Goal: Information Seeking & Learning: Learn about a topic

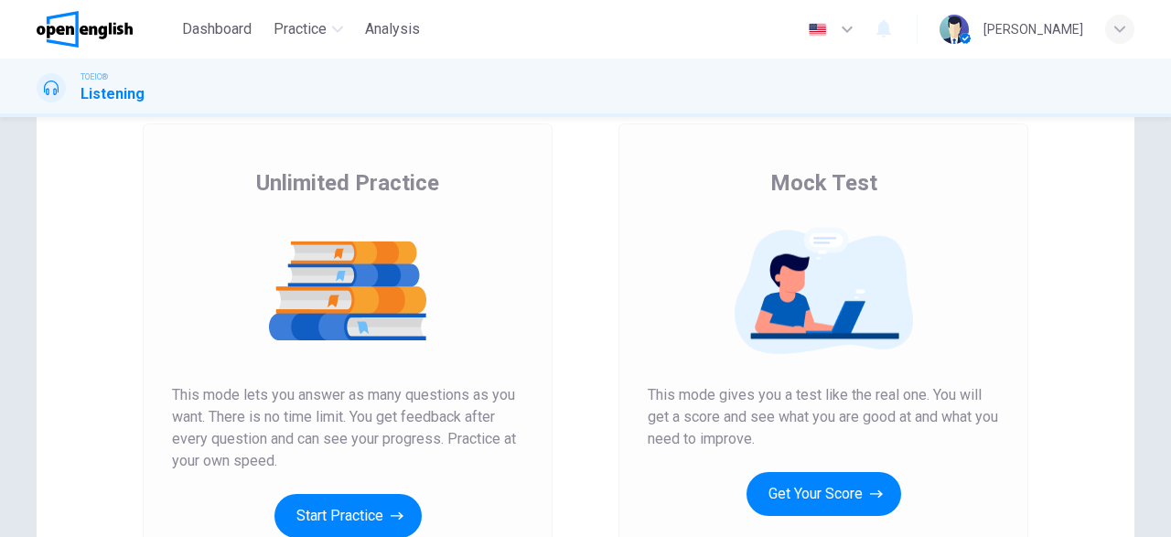
scroll to position [106, 0]
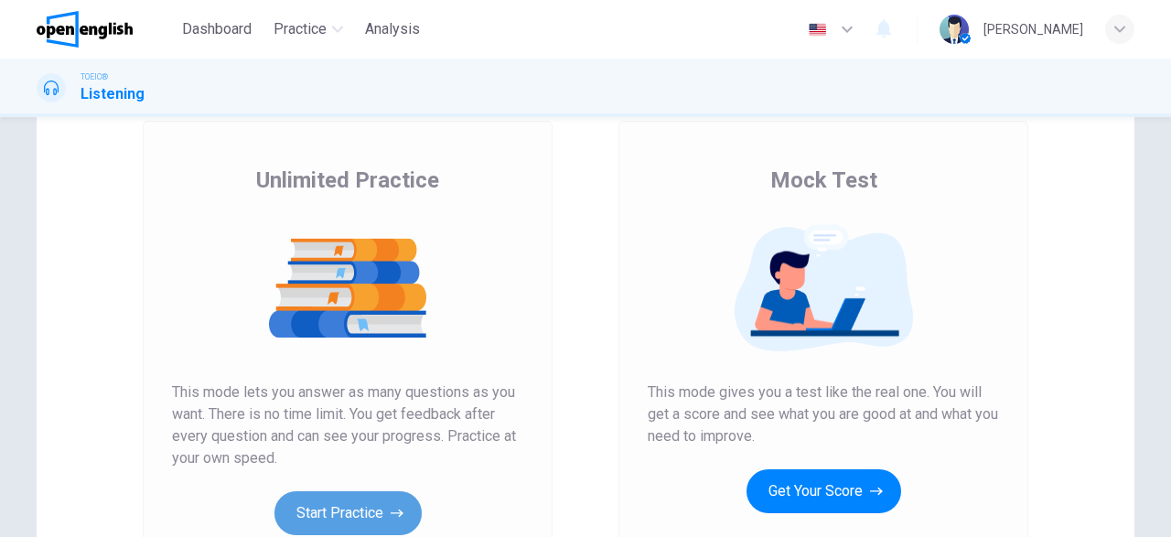
click at [371, 510] on button "Start Practice" at bounding box center [348, 513] width 147 height 44
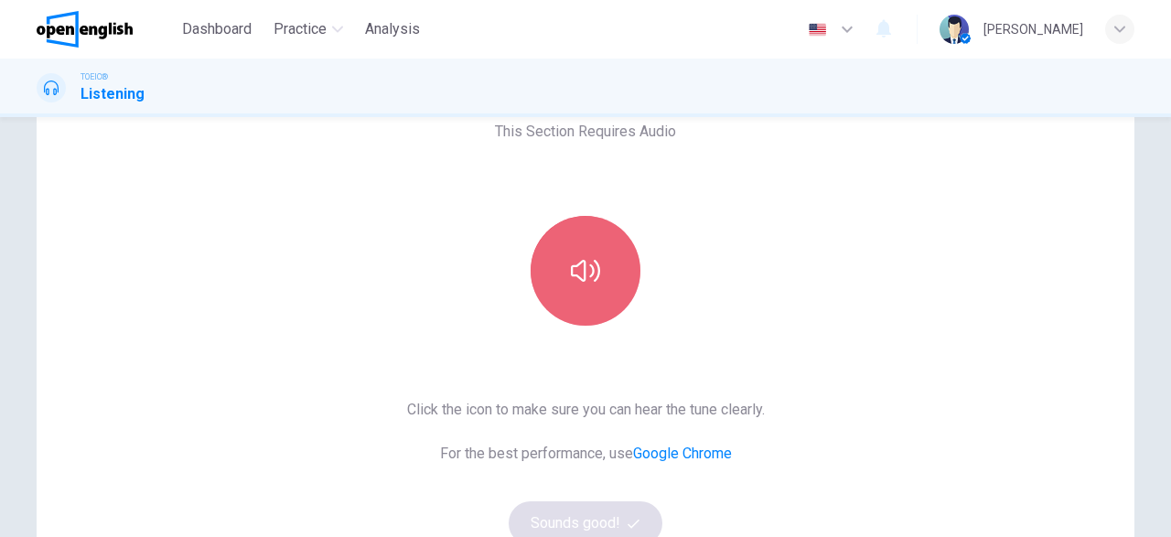
click at [594, 273] on icon "button" at bounding box center [585, 271] width 29 height 22
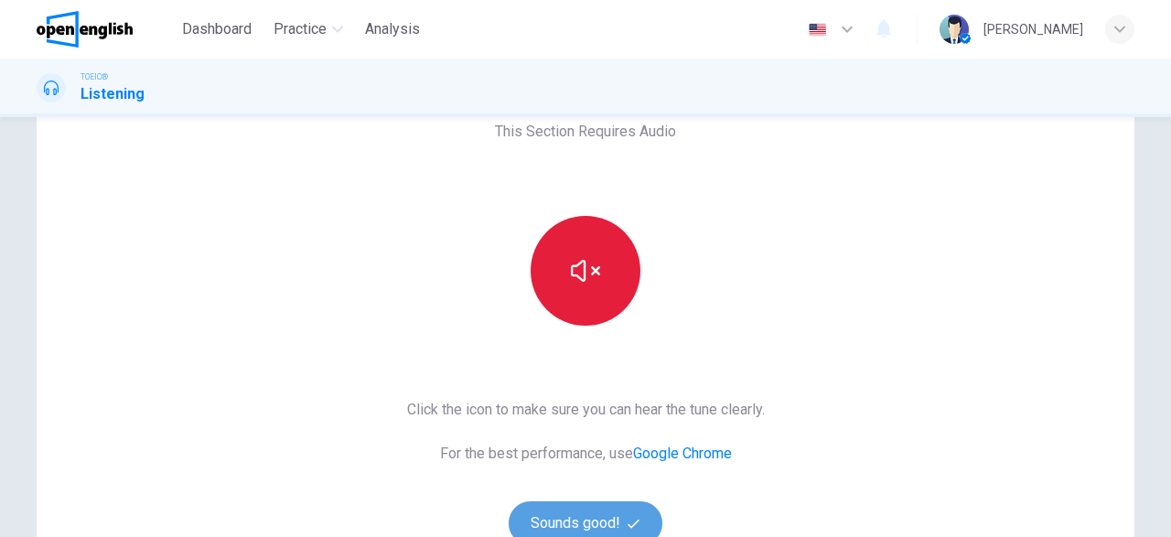
click at [594, 523] on button "Sounds good!" at bounding box center [586, 523] width 154 height 44
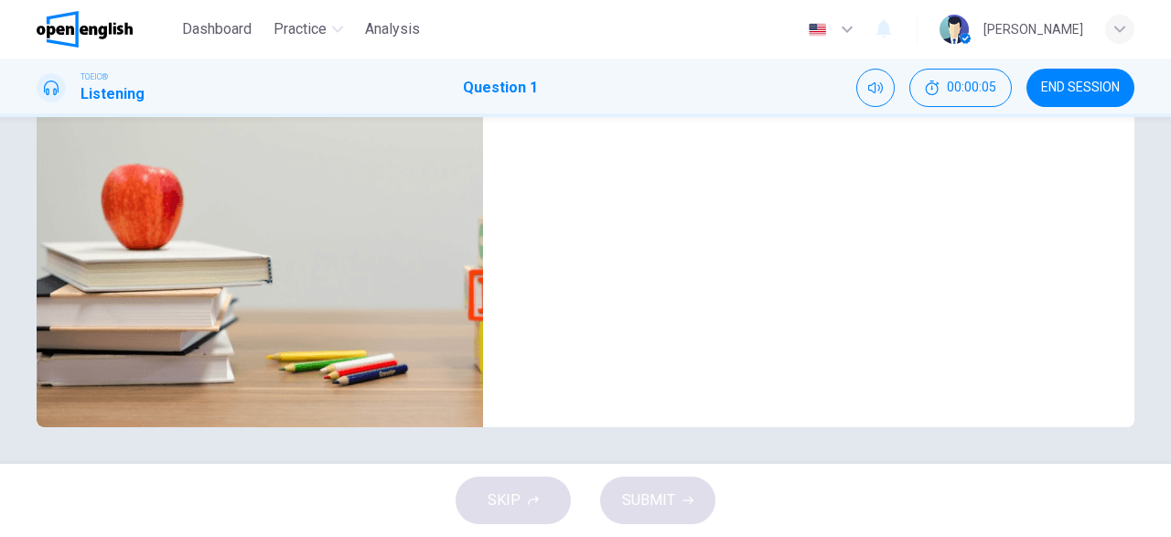
scroll to position [0, 0]
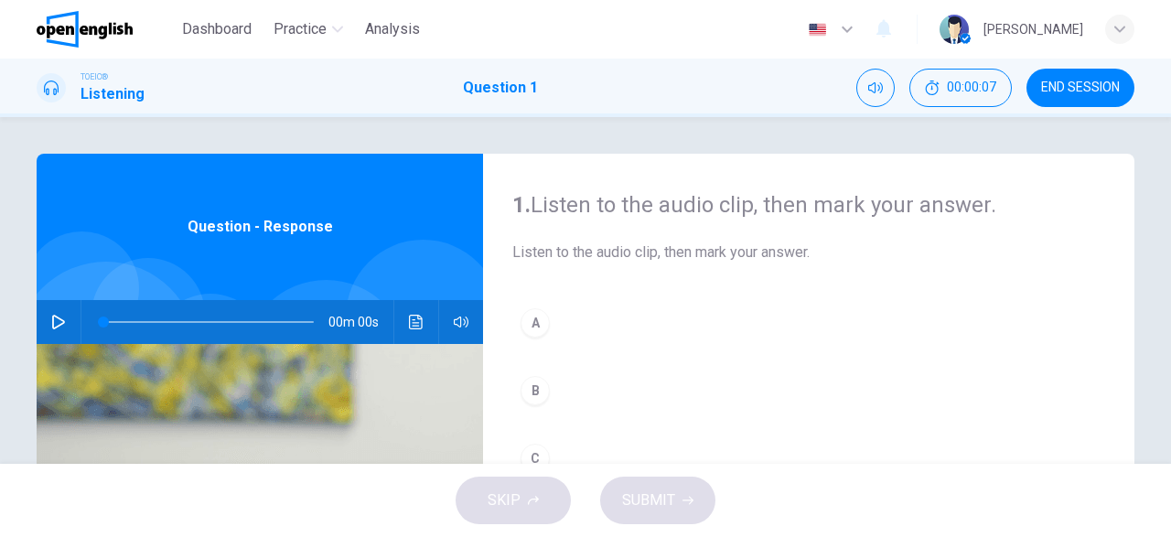
click at [57, 316] on icon "button" at bounding box center [58, 322] width 15 height 15
click at [59, 323] on icon "button" at bounding box center [58, 322] width 15 height 15
click at [58, 321] on icon "button" at bounding box center [58, 322] width 15 height 15
click at [61, 319] on icon "button" at bounding box center [58, 322] width 13 height 15
click at [135, 319] on span at bounding box center [208, 322] width 210 height 26
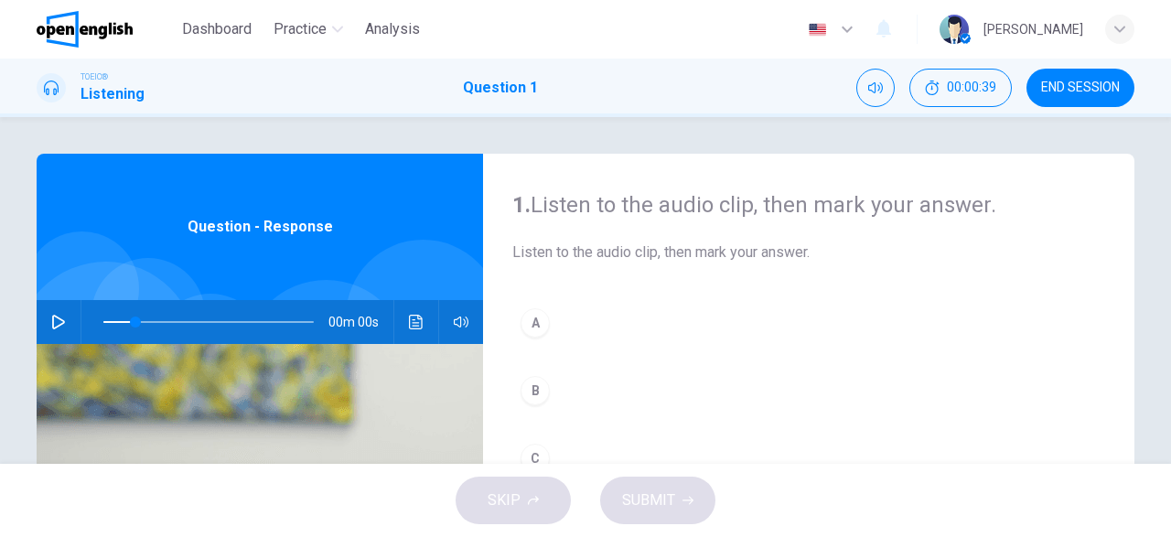
click at [56, 320] on icon "button" at bounding box center [58, 322] width 15 height 15
drag, startPoint x: 136, startPoint y: 325, endPoint x: 92, endPoint y: 325, distance: 43.9
click at [100, 325] on span at bounding box center [105, 322] width 11 height 11
click at [106, 322] on span at bounding box center [208, 322] width 210 height 26
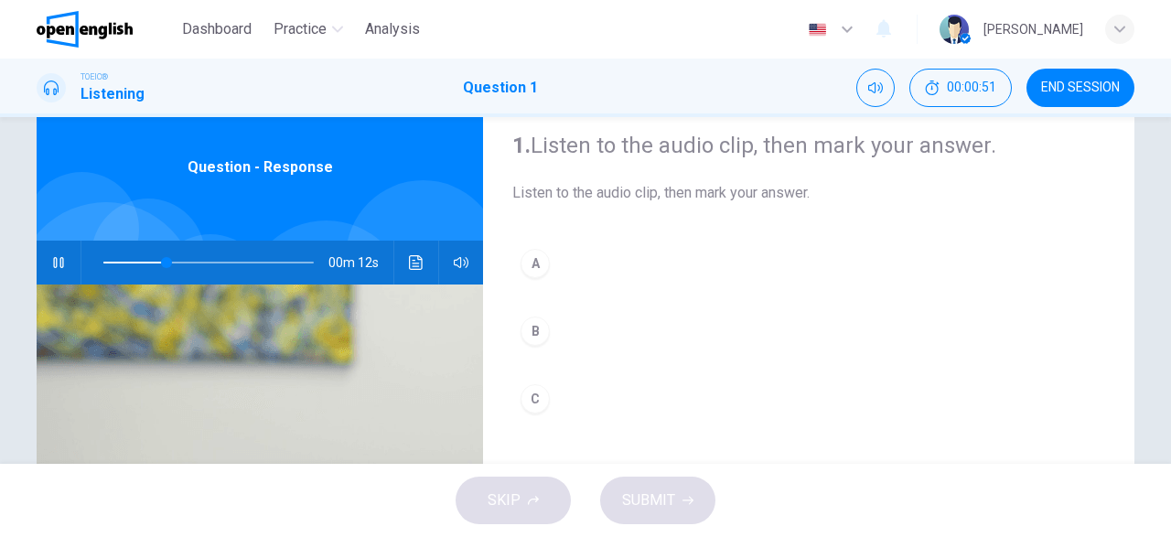
scroll to position [106, 0]
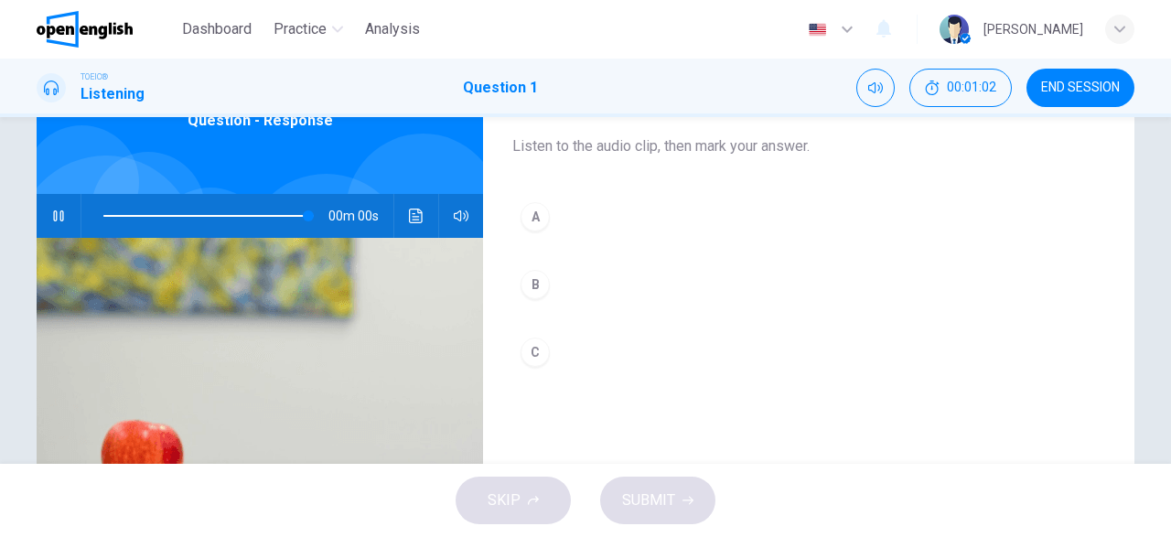
type input "*"
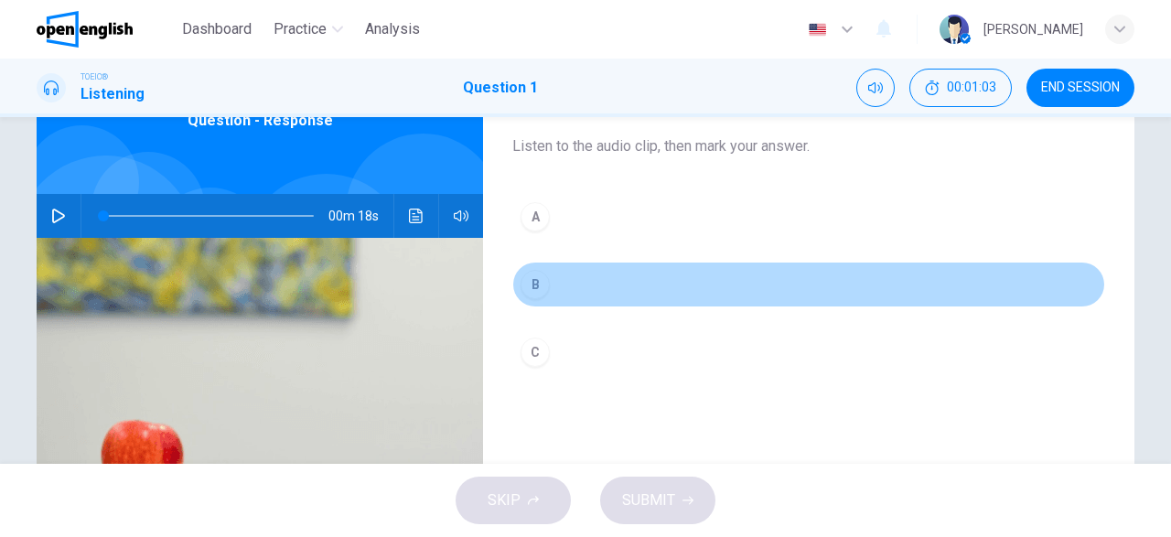
click at [541, 277] on div "B" at bounding box center [535, 284] width 29 height 29
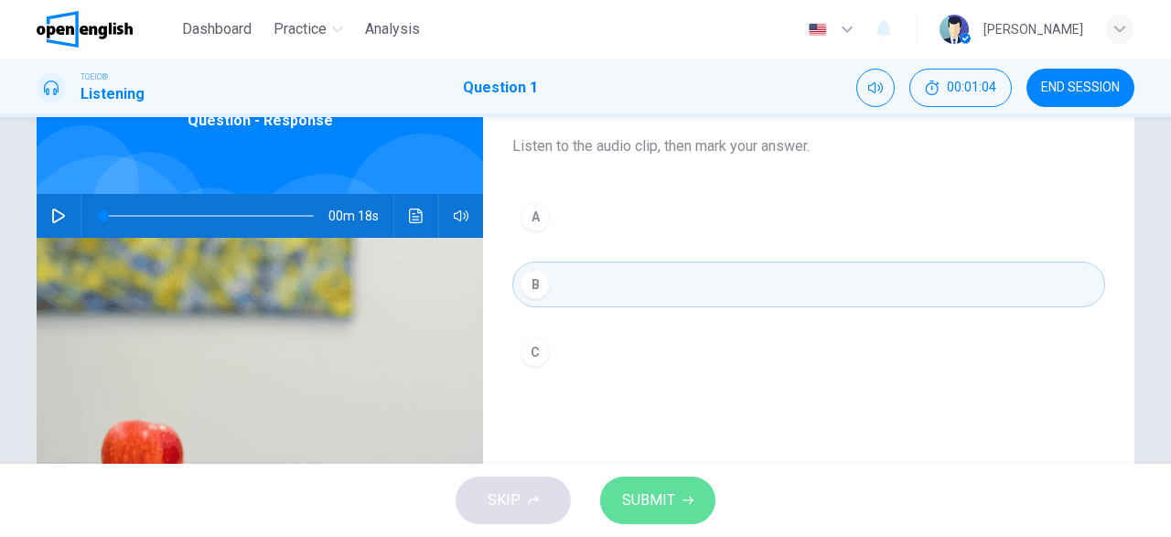
click at [636, 499] on span "SUBMIT" at bounding box center [648, 501] width 53 height 26
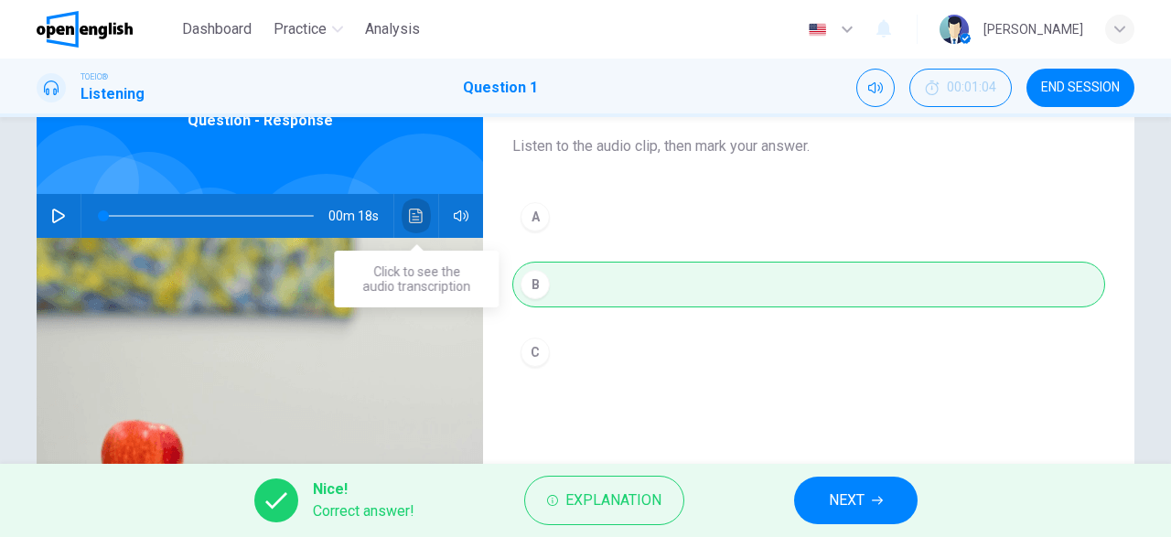
click at [413, 222] on icon "Click to see the audio transcription" at bounding box center [416, 216] width 15 height 15
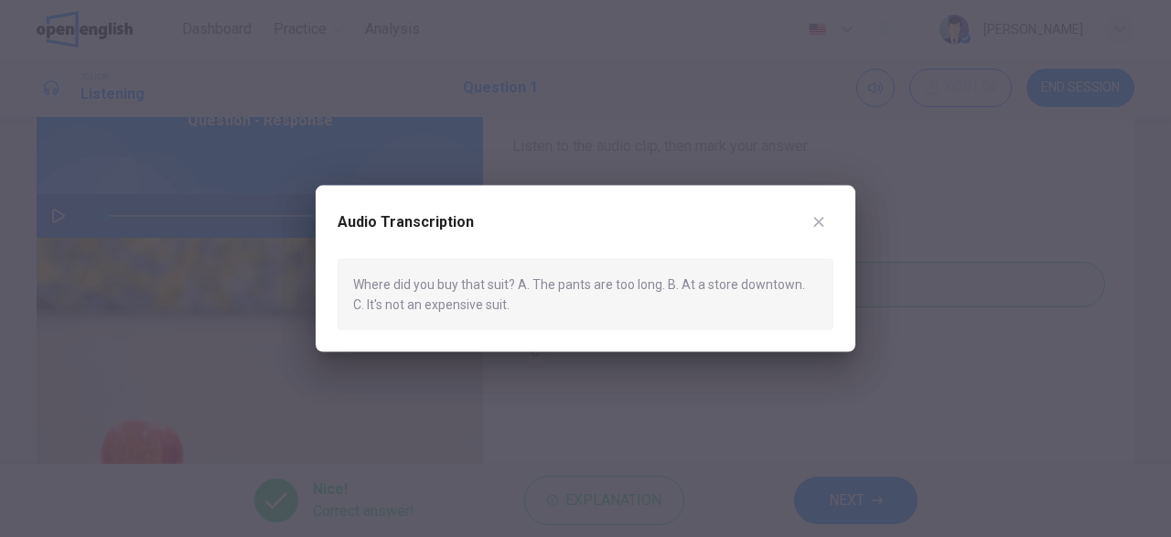
click at [822, 221] on icon "button" at bounding box center [819, 221] width 15 height 15
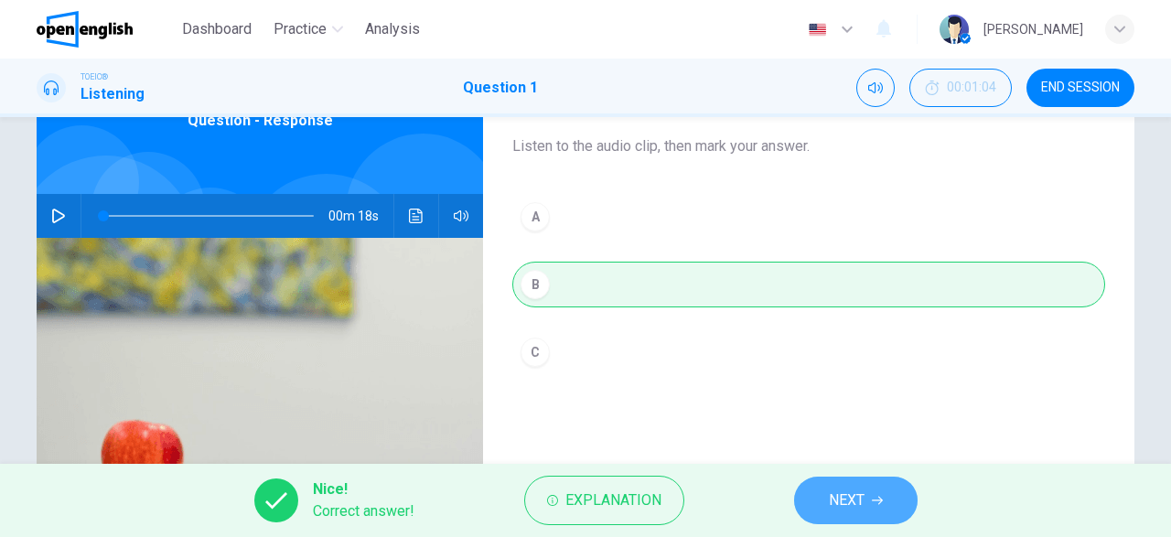
click at [855, 502] on span "NEXT" at bounding box center [847, 501] width 36 height 26
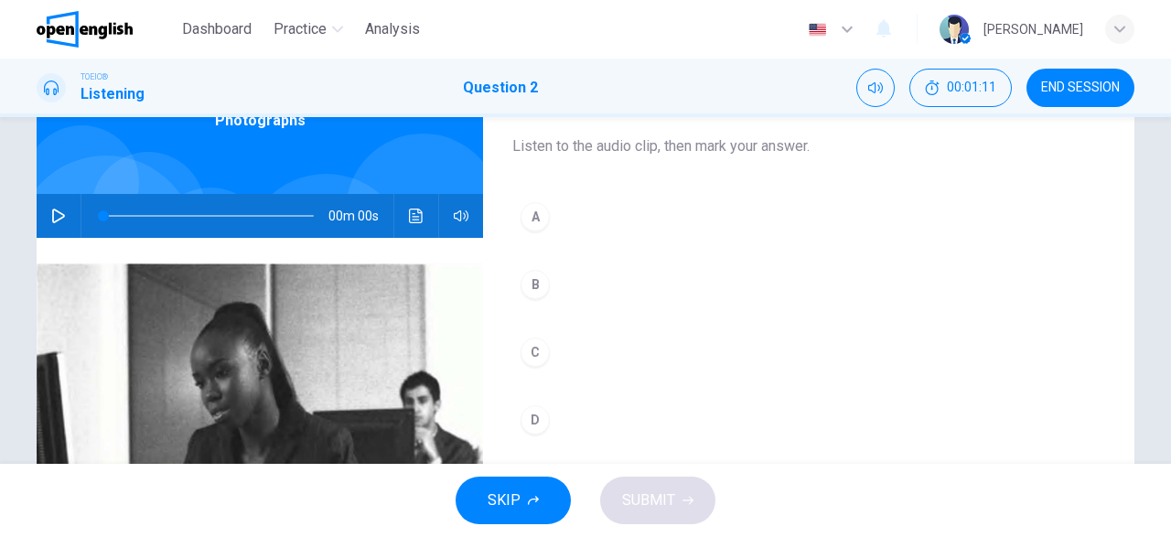
click at [59, 211] on icon "button" at bounding box center [58, 216] width 15 height 15
click at [107, 215] on span at bounding box center [103, 215] width 11 height 11
drag, startPoint x: 130, startPoint y: 215, endPoint x: 103, endPoint y: 216, distance: 26.6
click at [103, 216] on span at bounding box center [103, 215] width 11 height 11
click at [61, 215] on icon "button" at bounding box center [58, 216] width 15 height 15
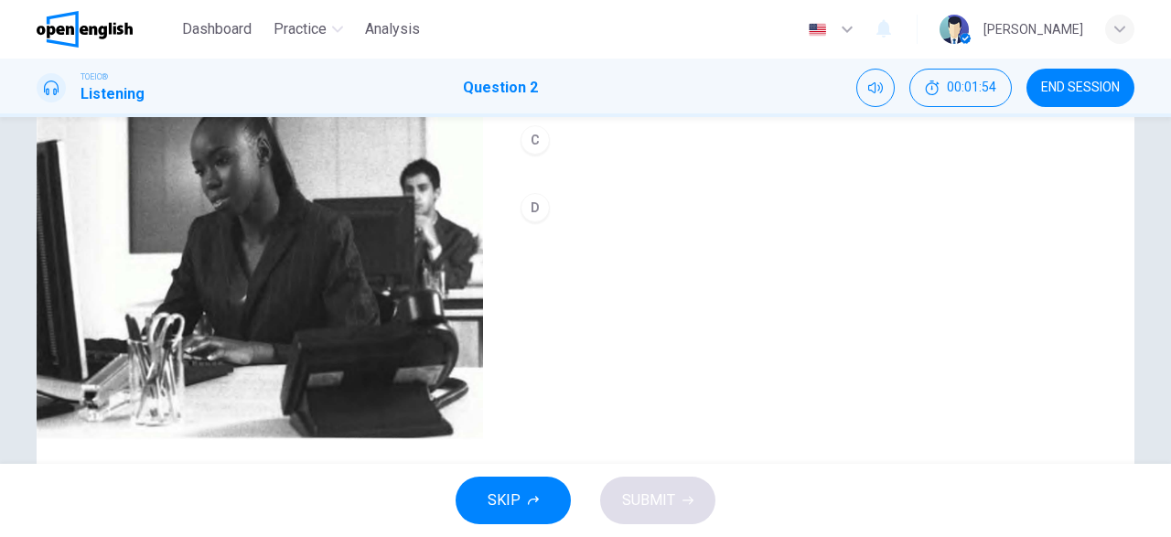
scroll to position [212, 0]
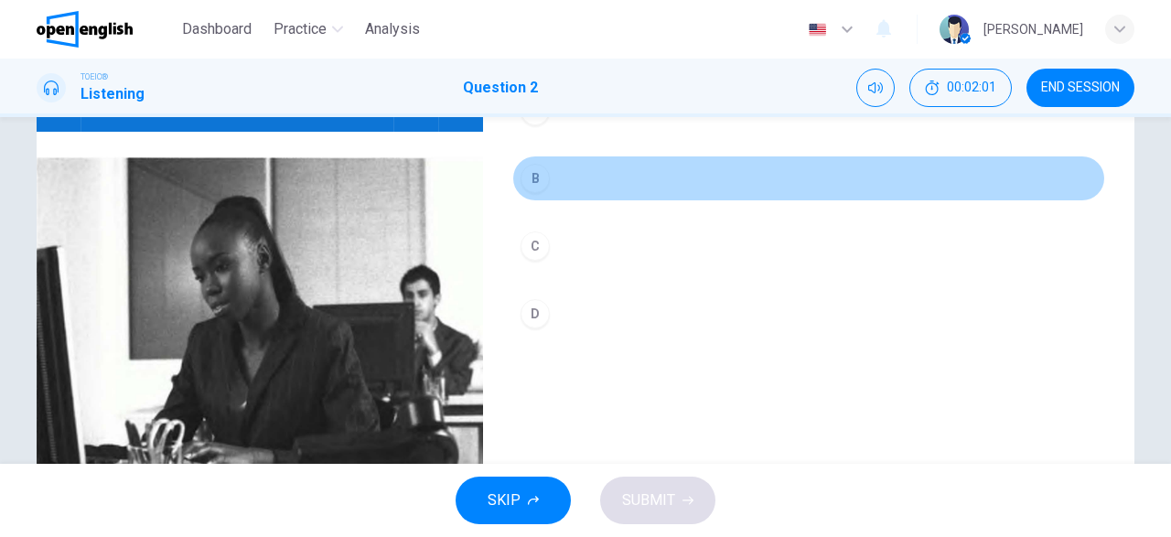
drag, startPoint x: 542, startPoint y: 172, endPoint x: 566, endPoint y: 184, distance: 27.4
click at [544, 172] on div "B" at bounding box center [535, 178] width 29 height 29
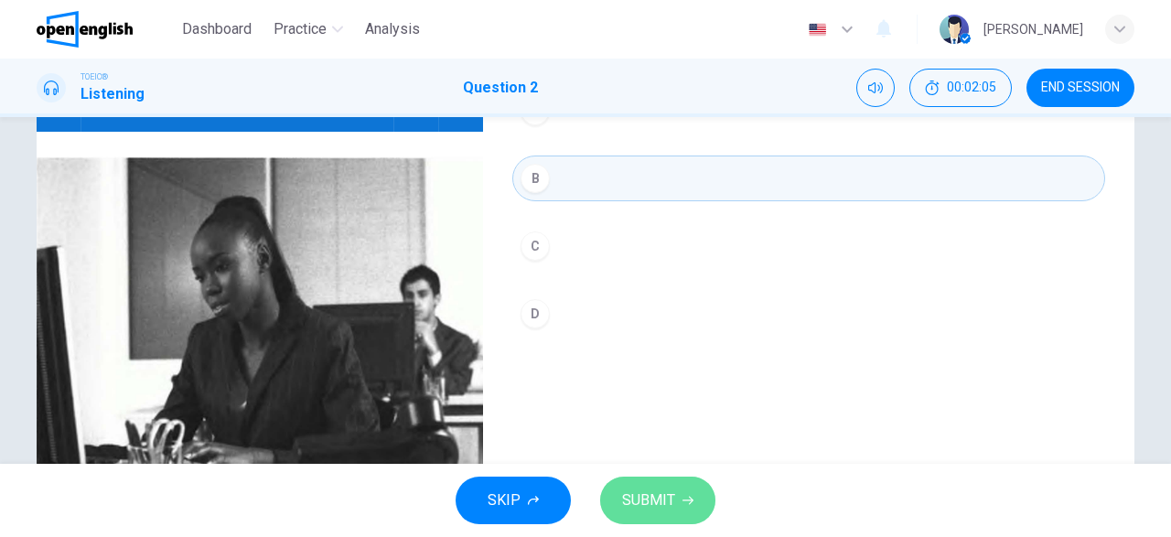
click at [674, 499] on span "SUBMIT" at bounding box center [648, 501] width 53 height 26
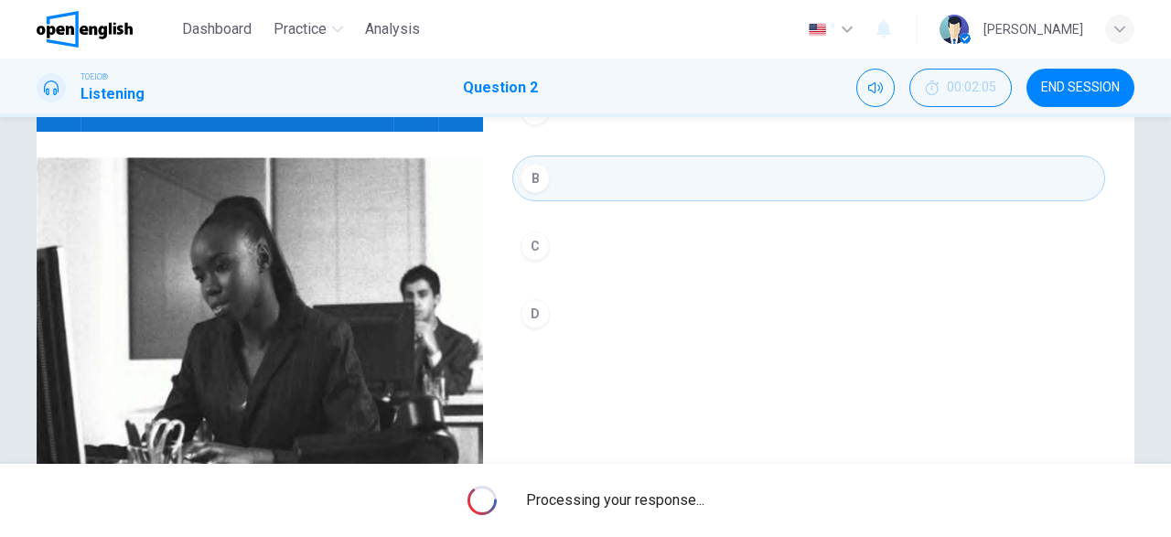
type input "*"
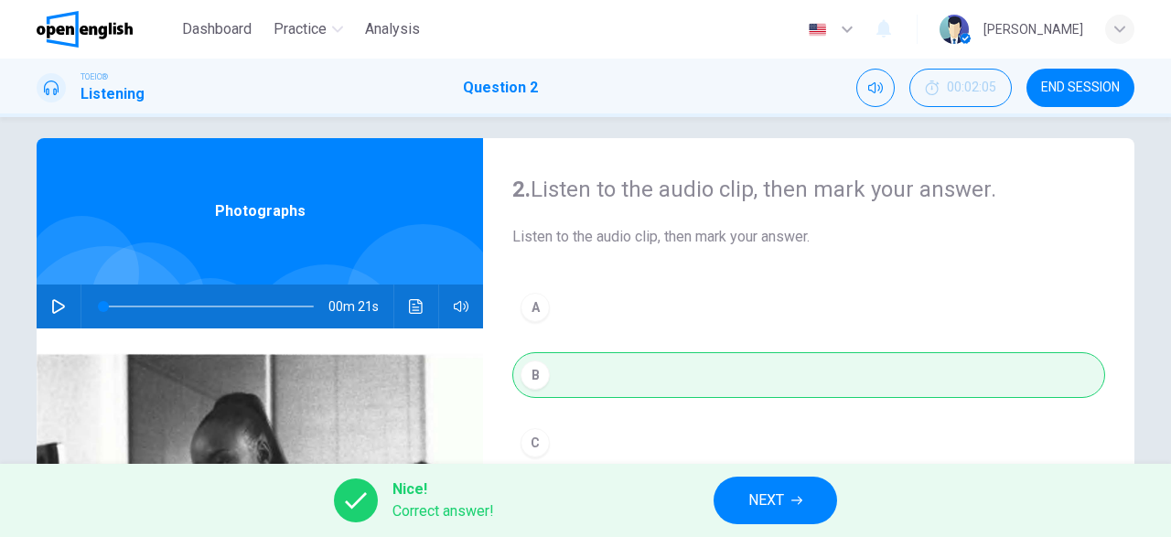
scroll to position [0, 0]
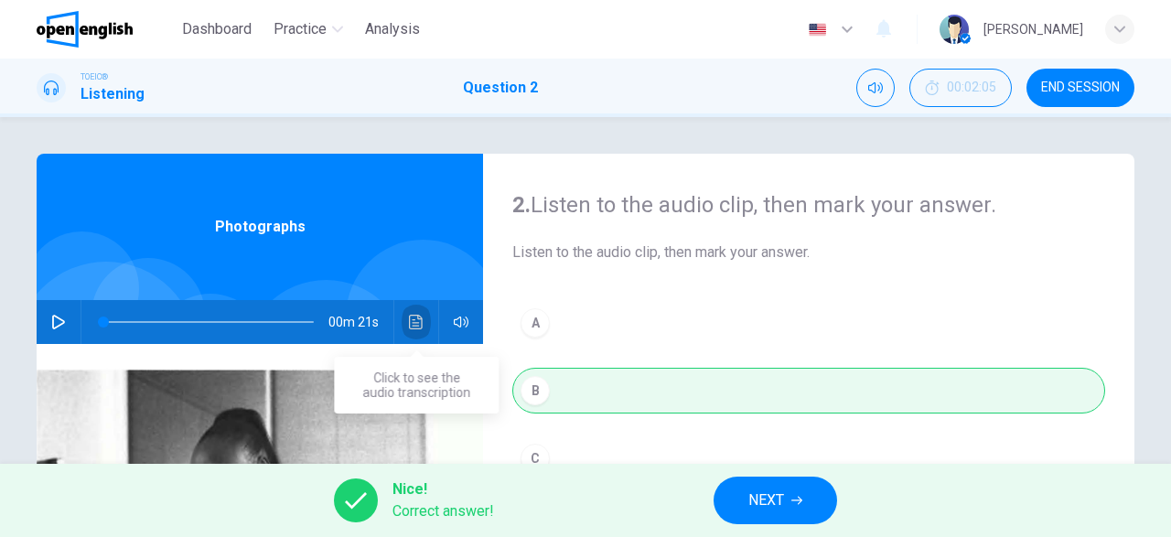
click at [418, 322] on icon "Click to see the audio transcription" at bounding box center [416, 322] width 15 height 15
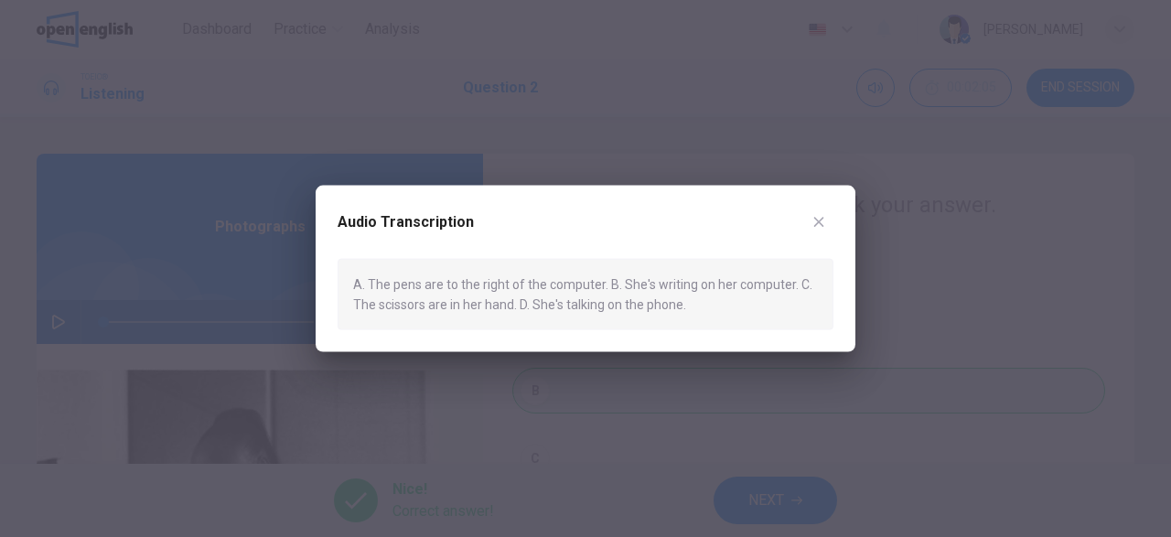
click at [817, 221] on icon "button" at bounding box center [819, 222] width 10 height 10
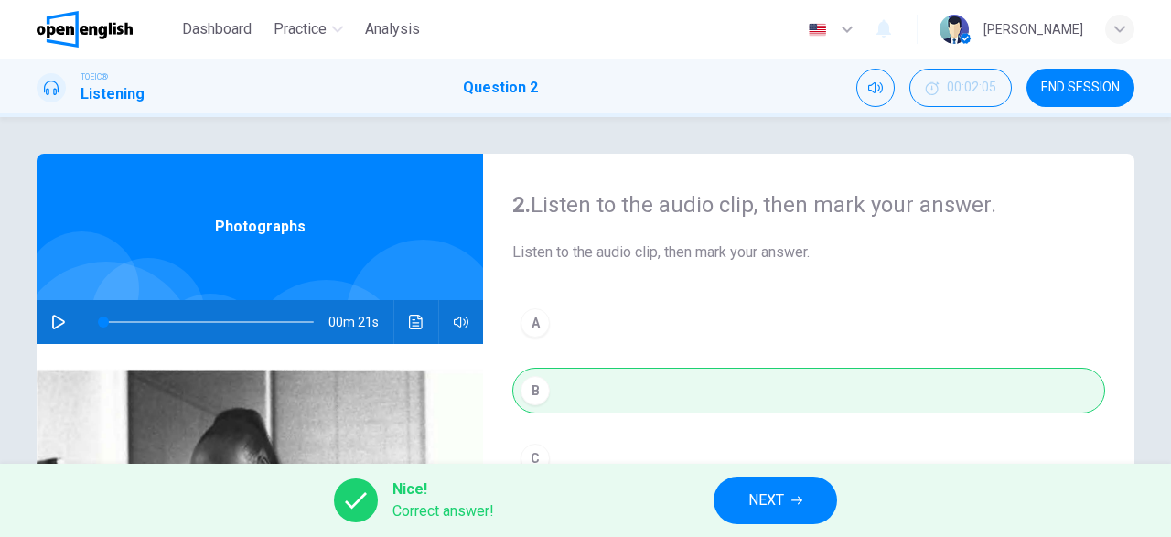
click at [806, 502] on button "NEXT" at bounding box center [776, 501] width 124 height 48
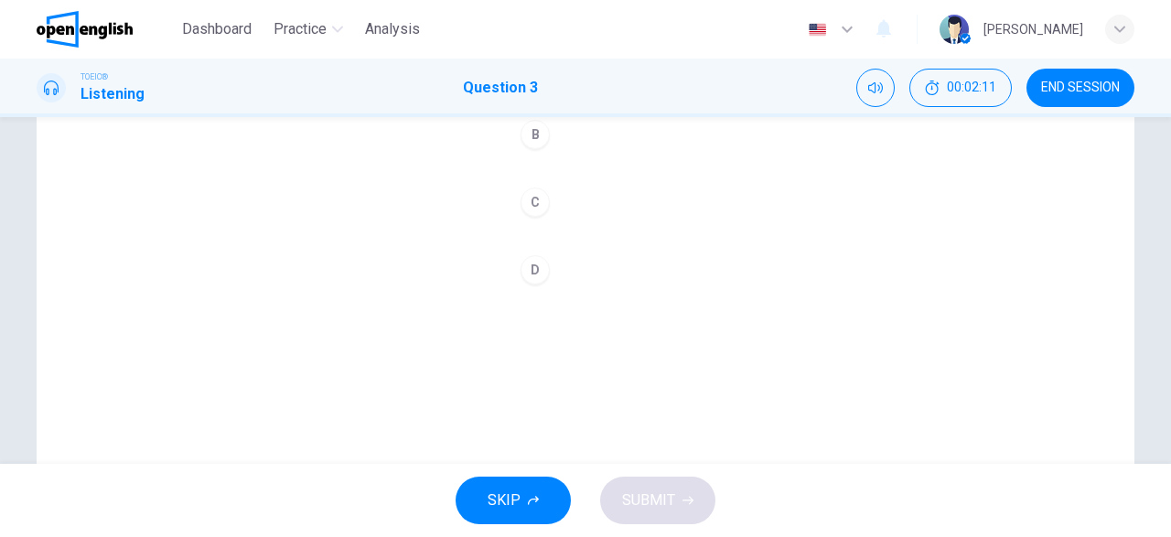
scroll to position [44, 0]
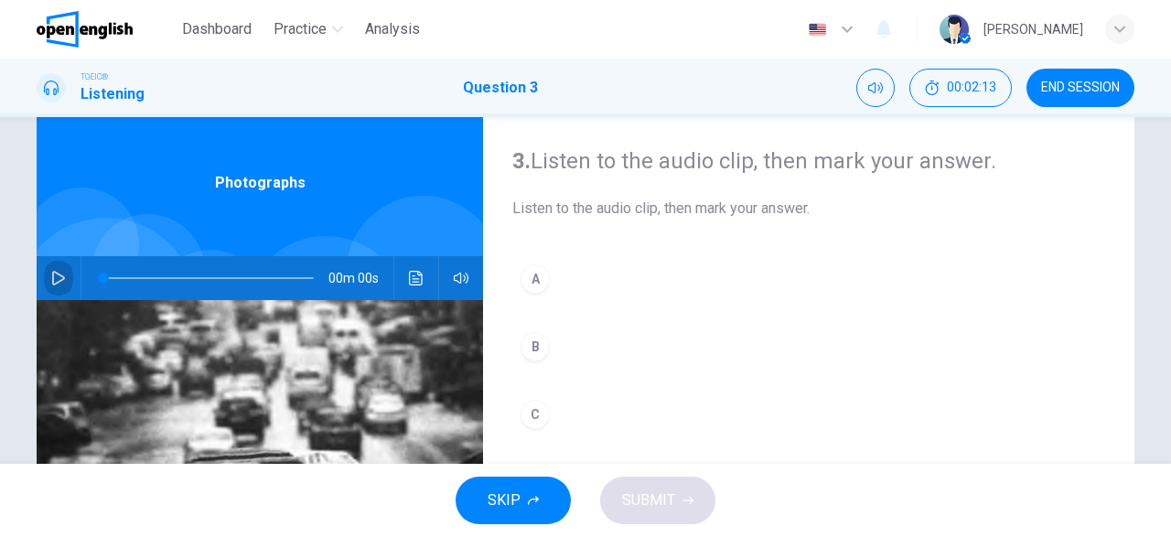
click at [51, 275] on icon "button" at bounding box center [58, 278] width 15 height 15
click at [100, 274] on span at bounding box center [103, 278] width 11 height 11
click at [101, 275] on span at bounding box center [103, 278] width 11 height 11
click at [103, 277] on span at bounding box center [103, 278] width 11 height 11
click at [106, 277] on span at bounding box center [105, 278] width 11 height 11
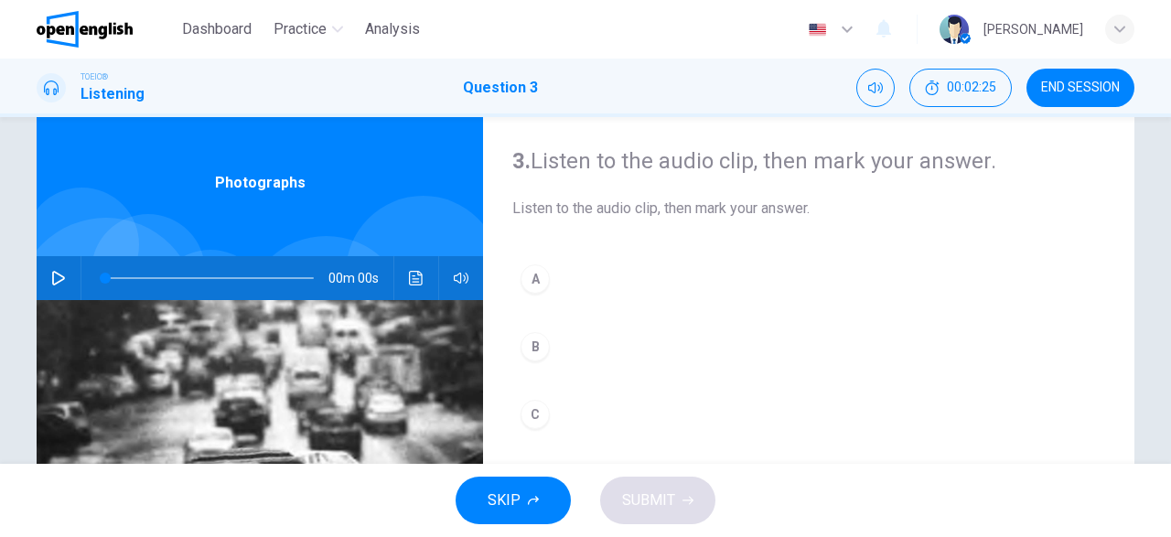
click at [52, 277] on icon "button" at bounding box center [58, 278] width 15 height 15
click at [60, 275] on icon "button" at bounding box center [58, 278] width 13 height 15
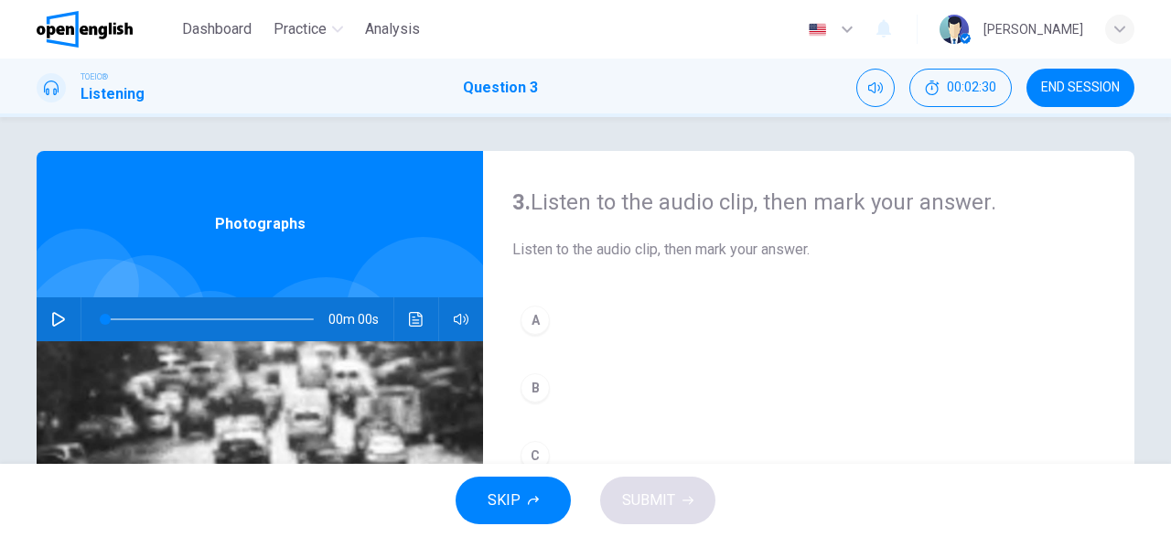
scroll to position [0, 0]
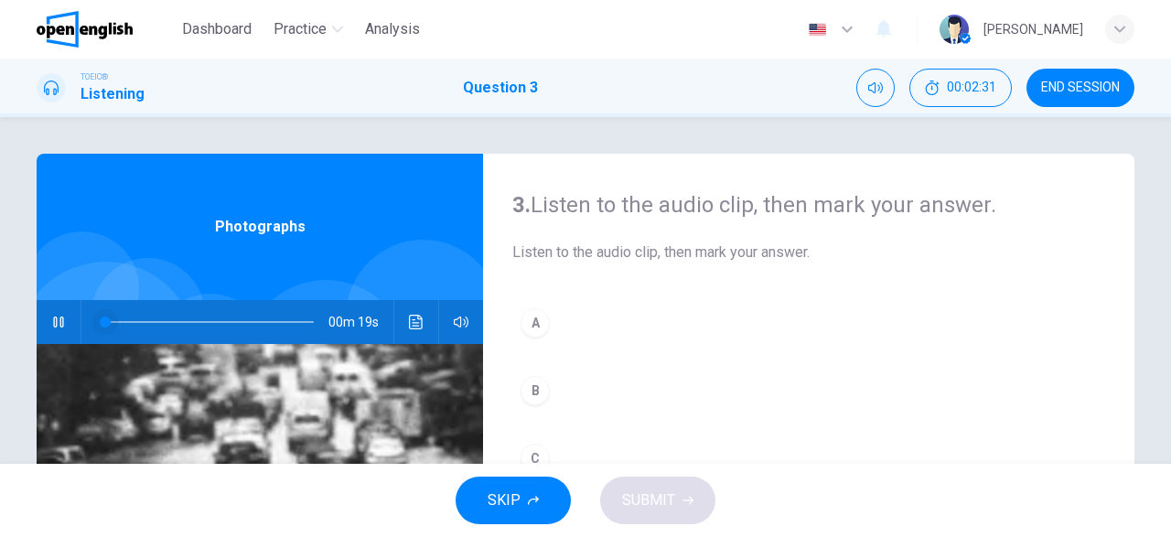
click at [108, 320] on span at bounding box center [105, 322] width 11 height 11
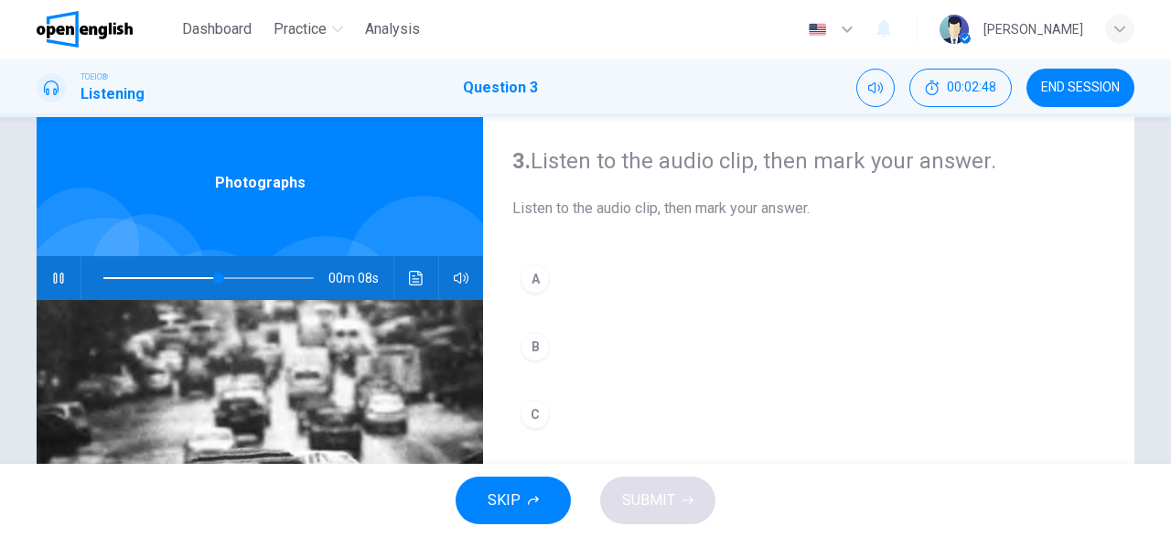
scroll to position [150, 0]
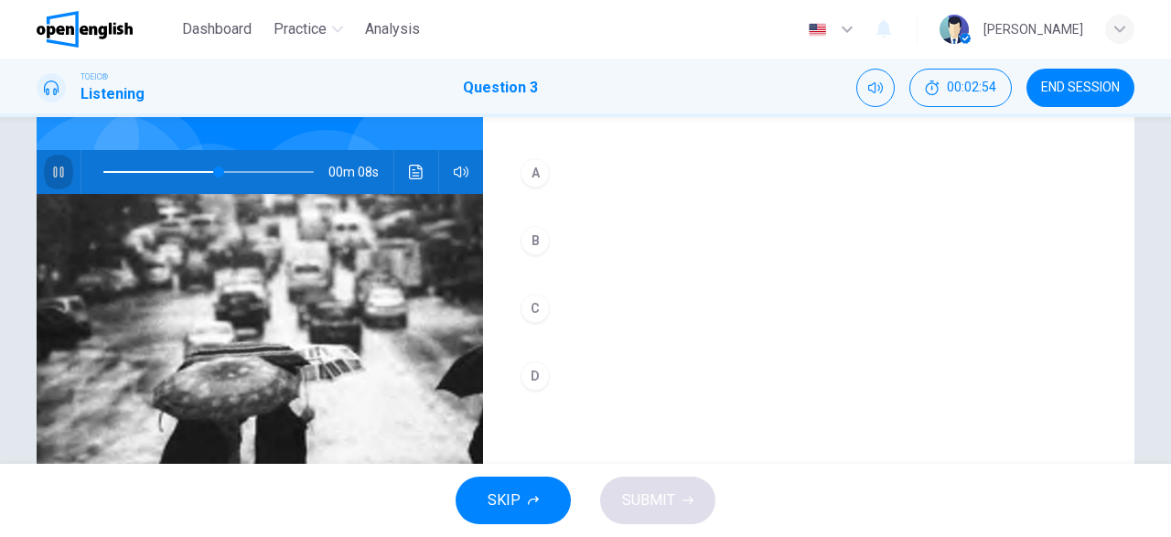
click at [56, 171] on icon "button" at bounding box center [58, 172] width 10 height 11
click at [211, 173] on span at bounding box center [210, 172] width 11 height 11
click at [112, 172] on span at bounding box center [208, 172] width 210 height 26
click at [56, 173] on icon "button" at bounding box center [58, 172] width 15 height 15
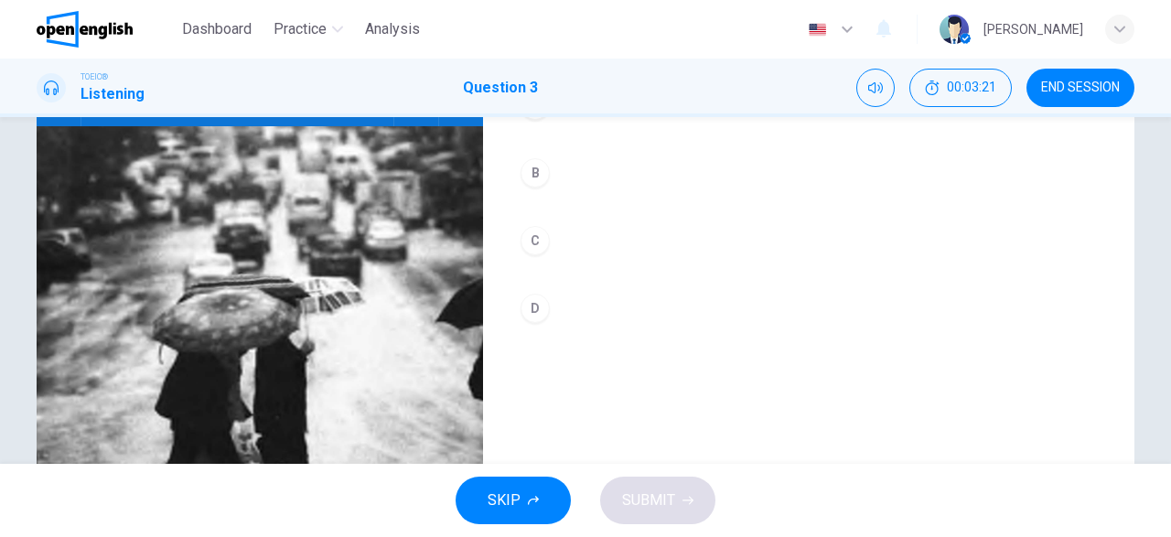
scroll to position [256, 0]
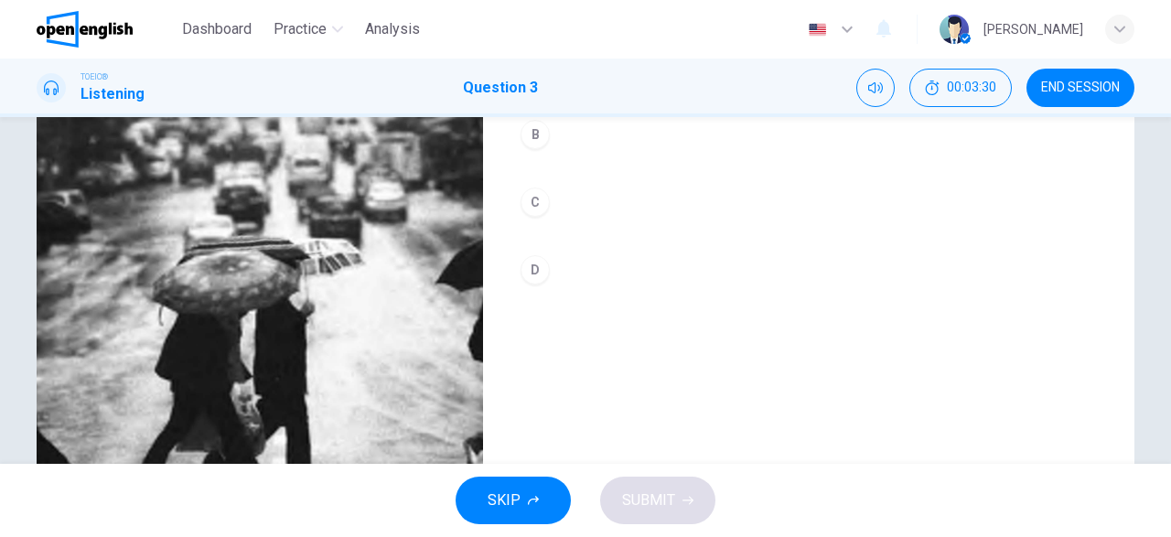
type input "*"
click at [528, 139] on div "B" at bounding box center [535, 134] width 29 height 29
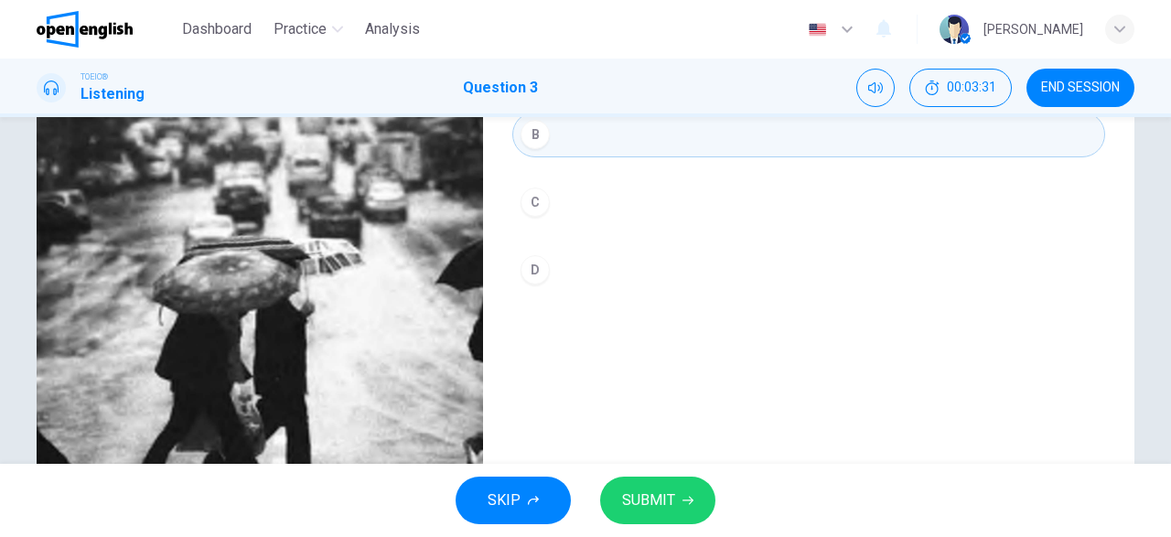
click at [653, 493] on span "SUBMIT" at bounding box center [648, 501] width 53 height 26
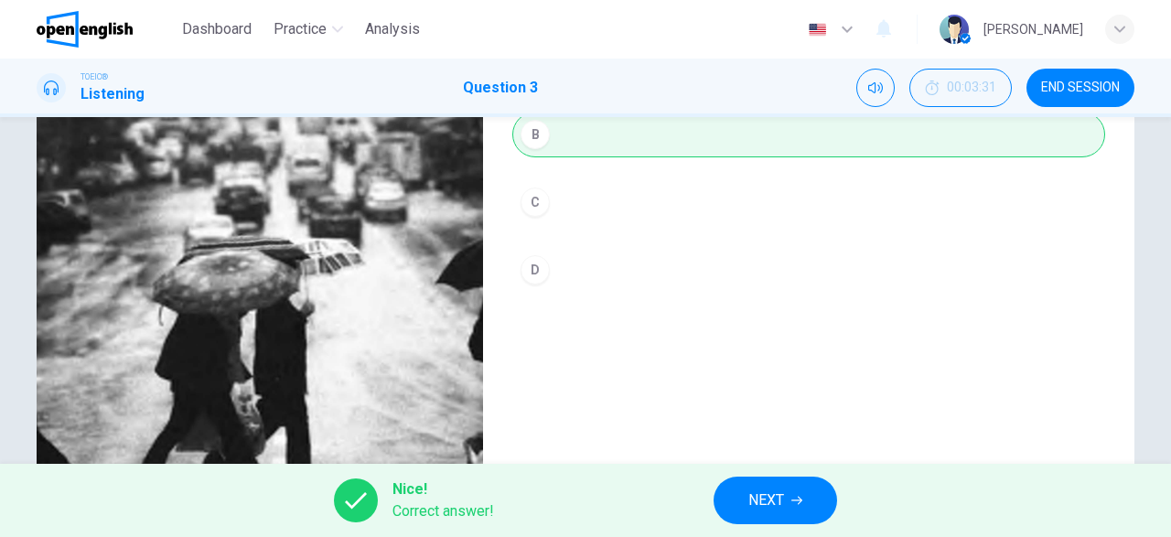
scroll to position [0, 0]
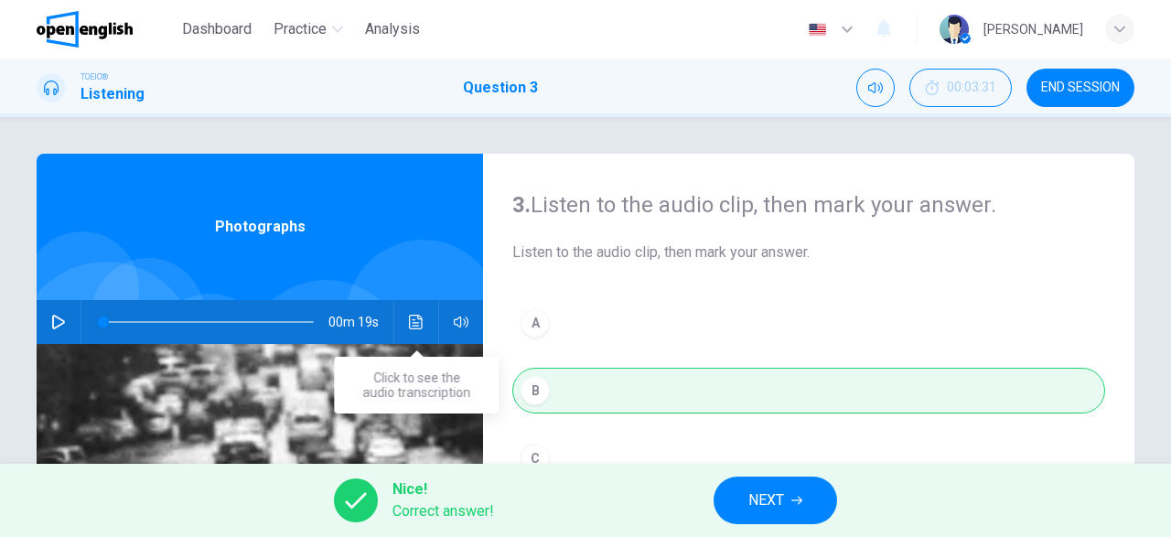
click at [413, 322] on icon "Click to see the audio transcription" at bounding box center [416, 322] width 15 height 15
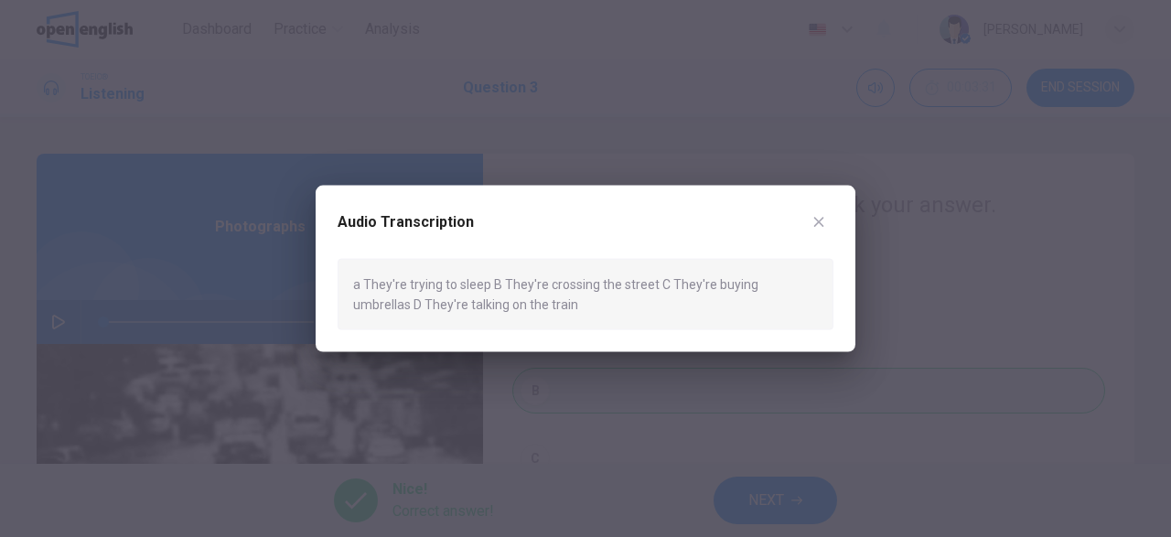
drag, startPoint x: 815, startPoint y: 226, endPoint x: 813, endPoint y: 235, distance: 9.6
click at [815, 226] on icon "button" at bounding box center [819, 222] width 10 height 10
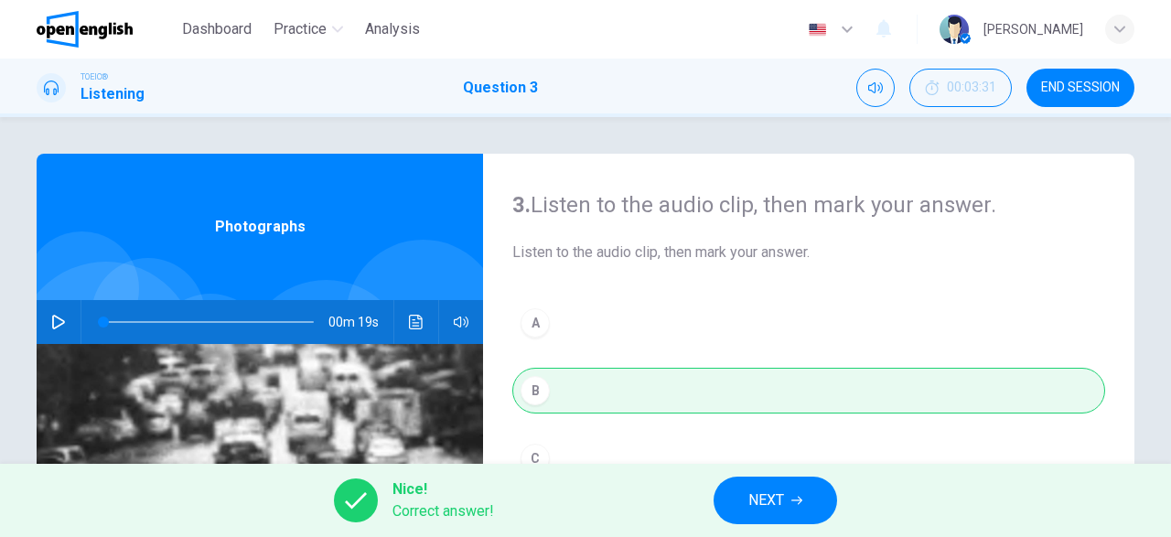
click at [784, 497] on span "NEXT" at bounding box center [767, 501] width 36 height 26
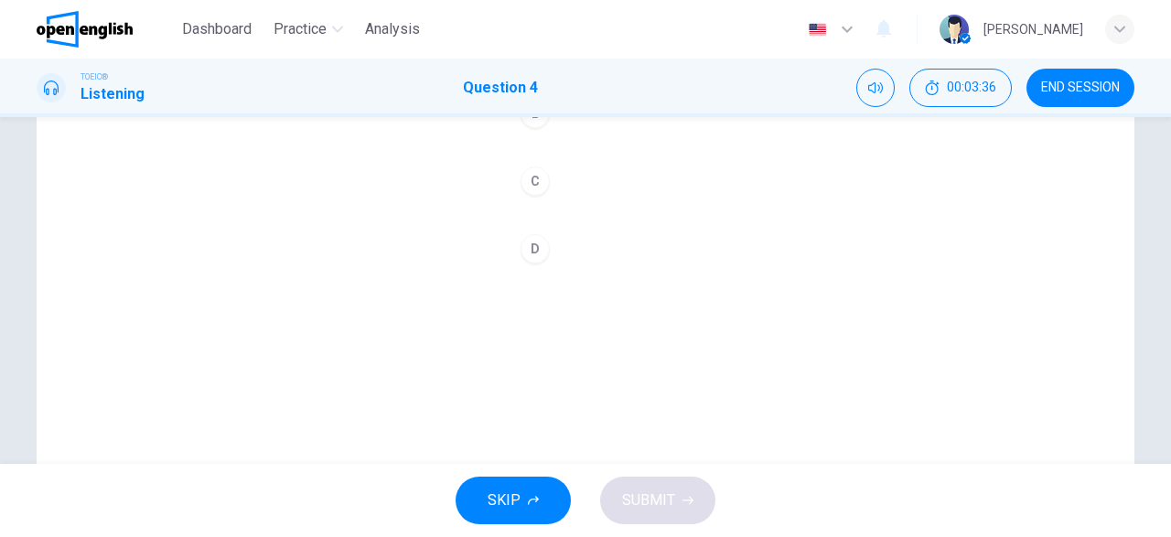
scroll to position [150, 0]
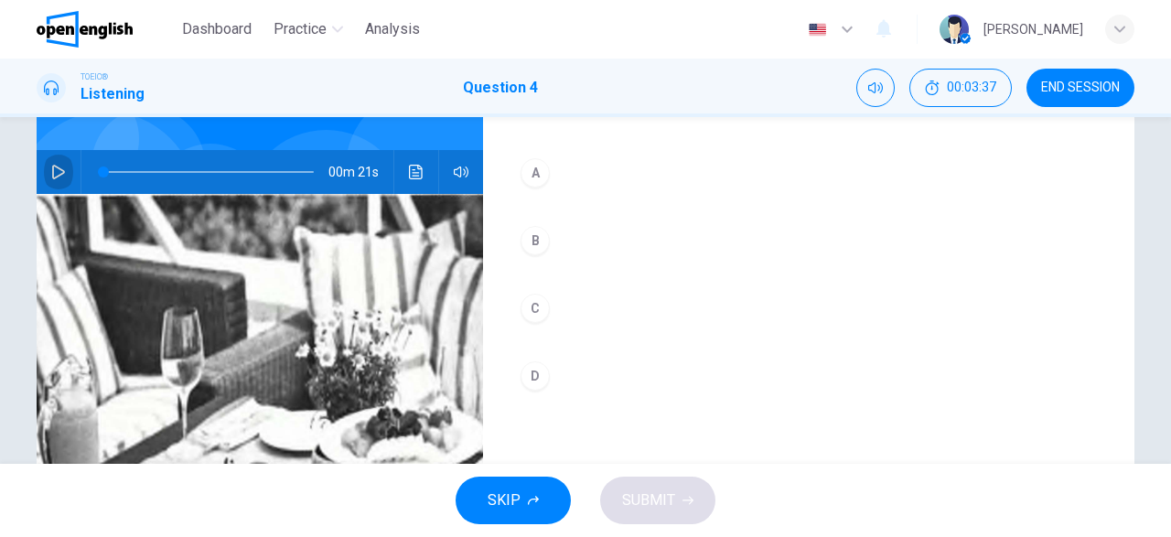
click at [59, 175] on icon "button" at bounding box center [58, 172] width 15 height 15
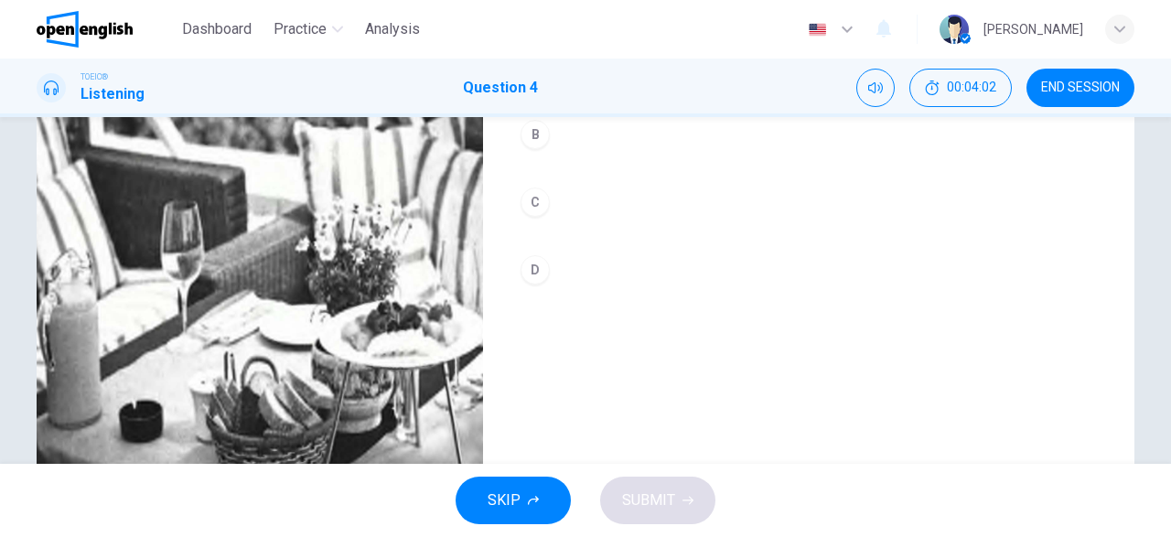
scroll to position [44, 0]
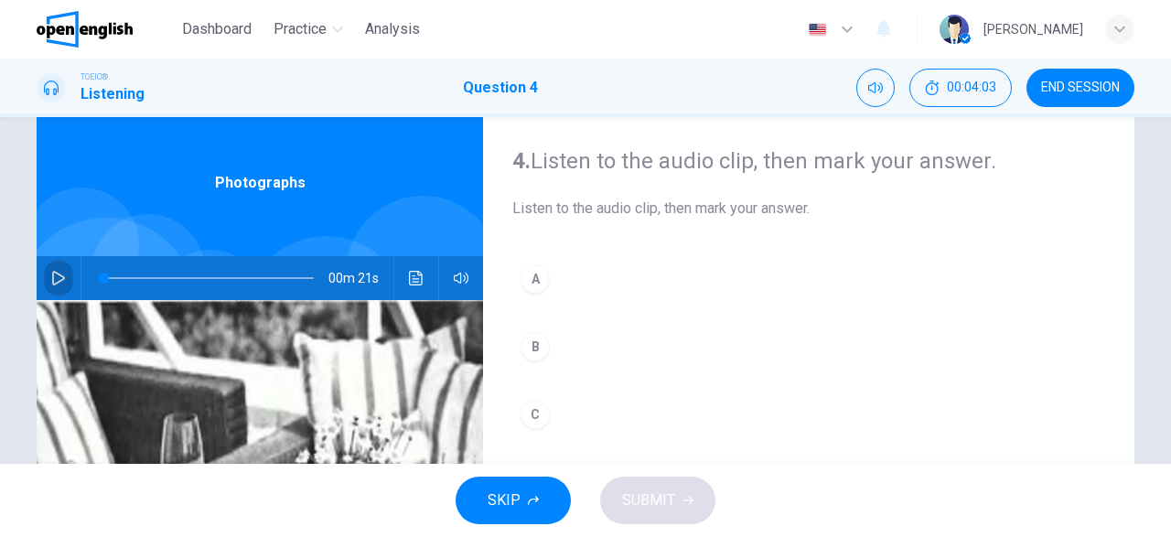
click at [55, 275] on icon "button" at bounding box center [58, 278] width 15 height 15
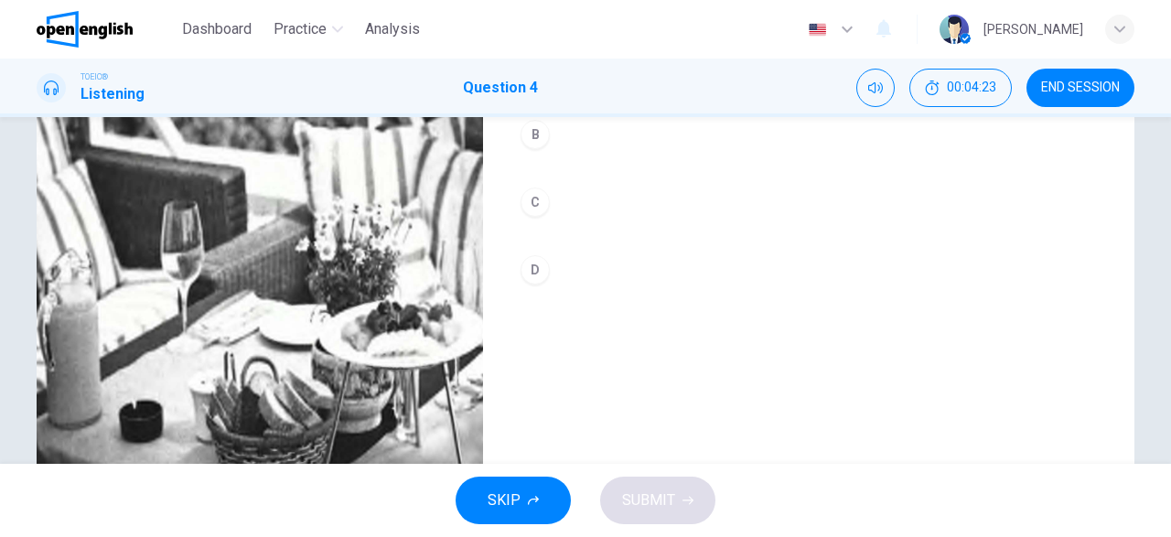
scroll to position [362, 0]
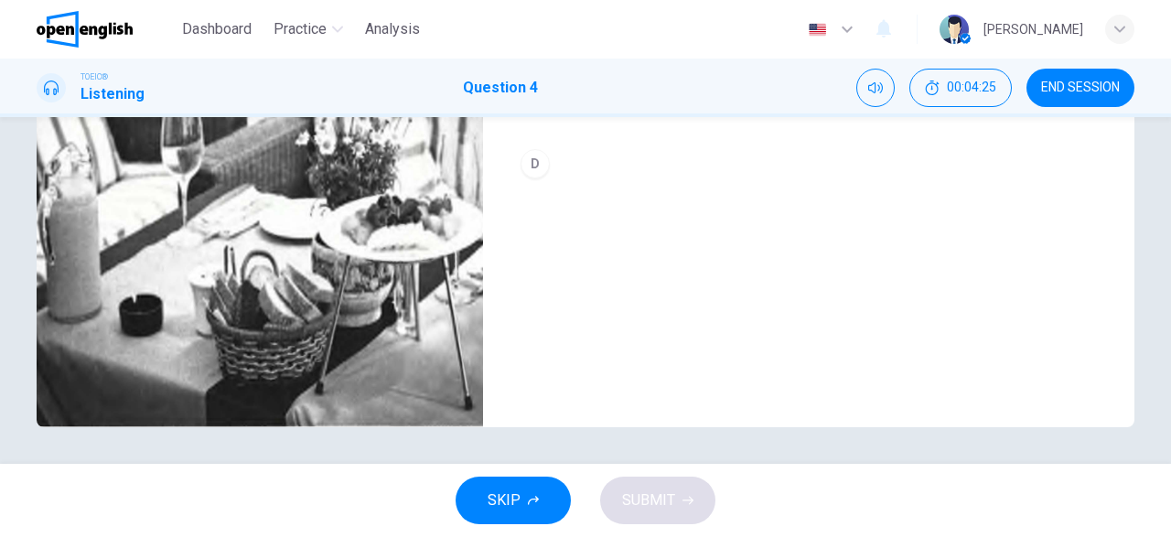
type input "*"
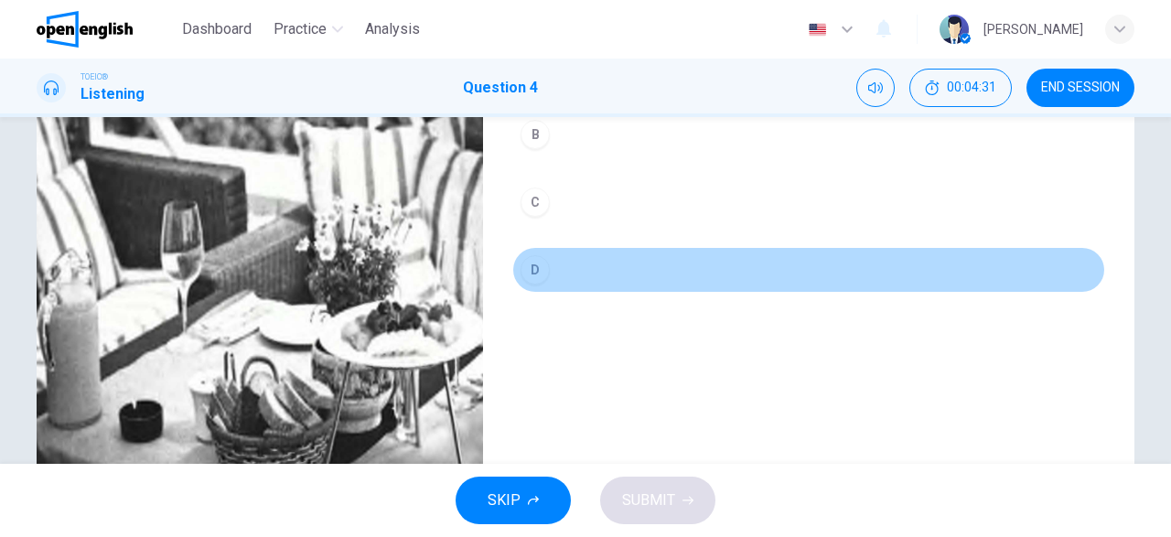
click at [537, 275] on div "D" at bounding box center [535, 269] width 29 height 29
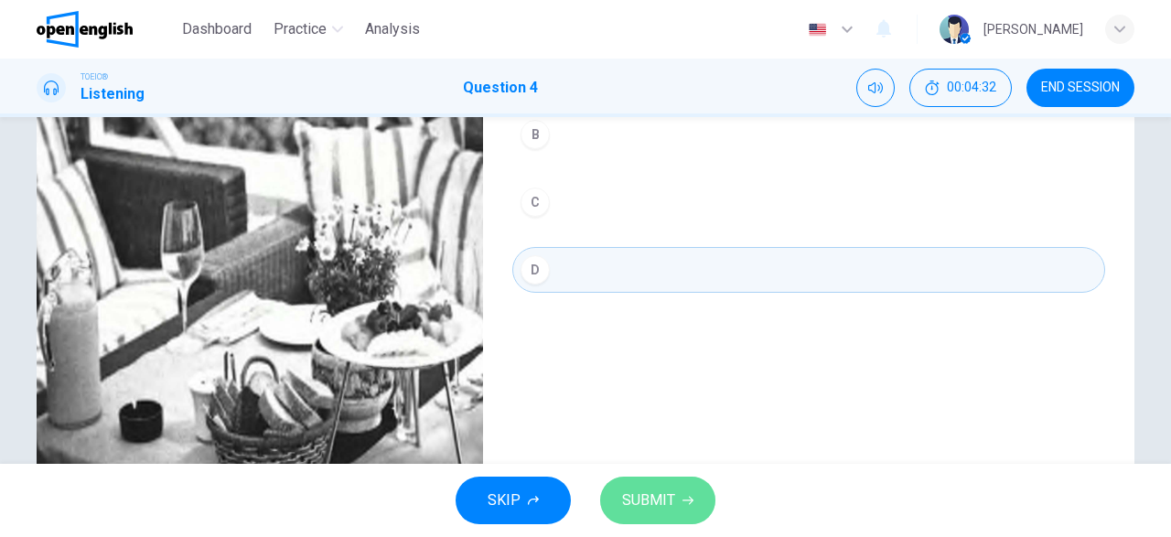
click at [656, 507] on span "SUBMIT" at bounding box center [648, 501] width 53 height 26
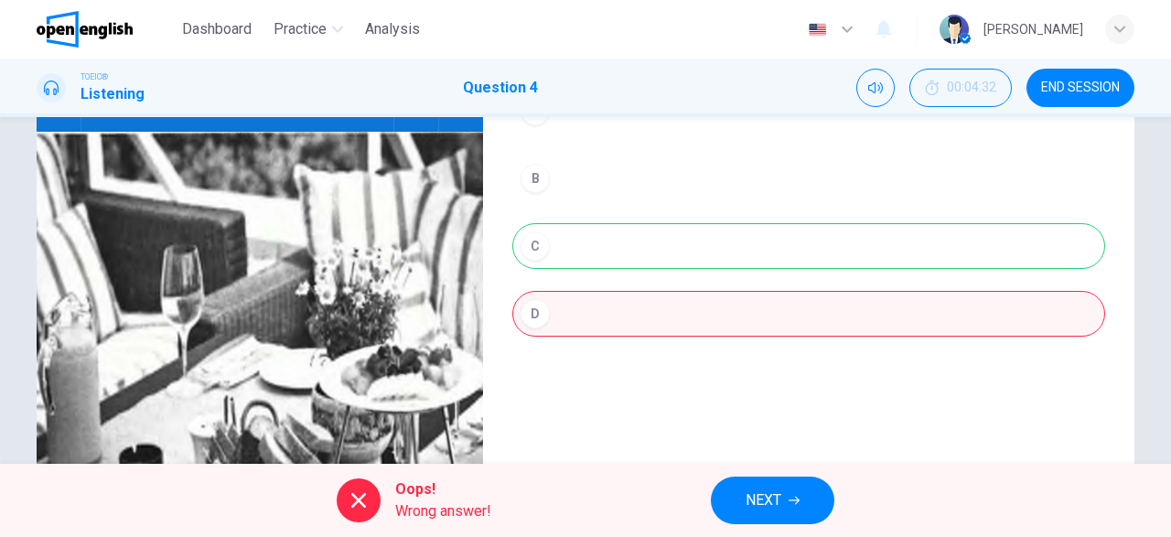
scroll to position [0, 0]
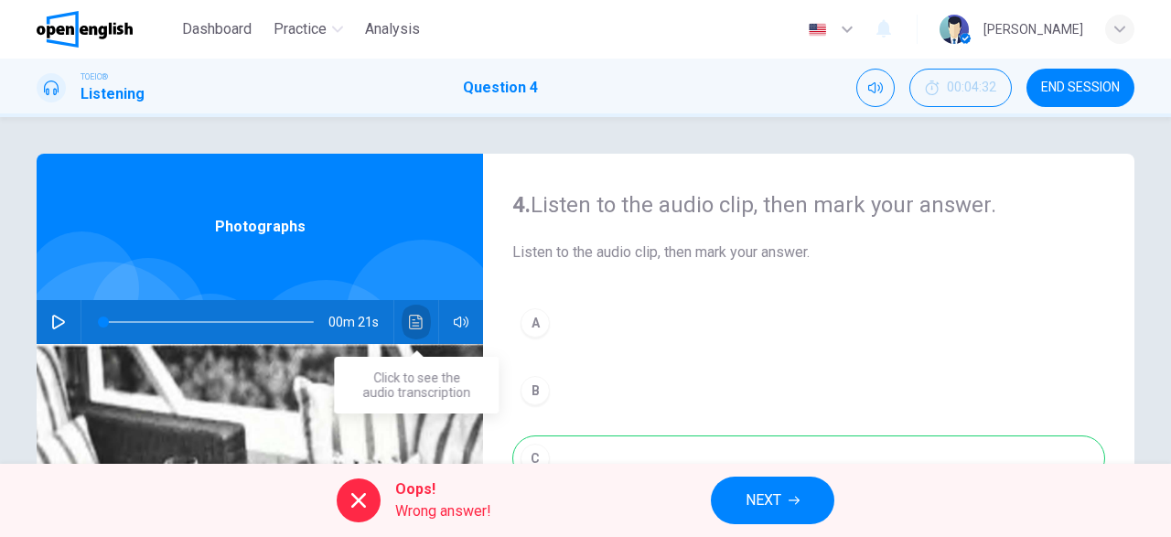
click at [420, 316] on icon "Click to see the audio transcription" at bounding box center [416, 322] width 14 height 15
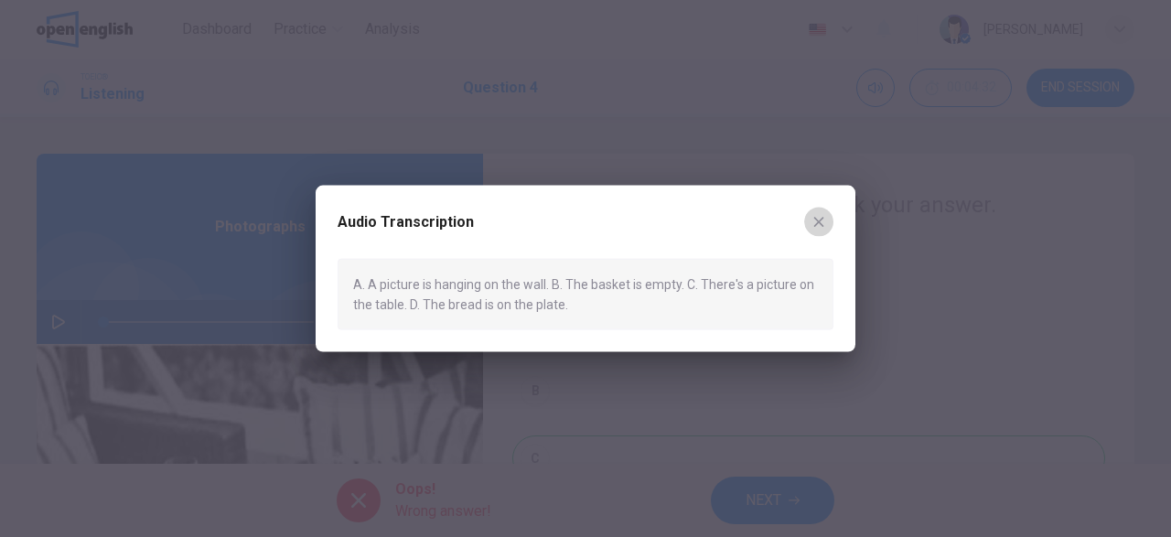
click at [825, 230] on button "button" at bounding box center [818, 221] width 29 height 29
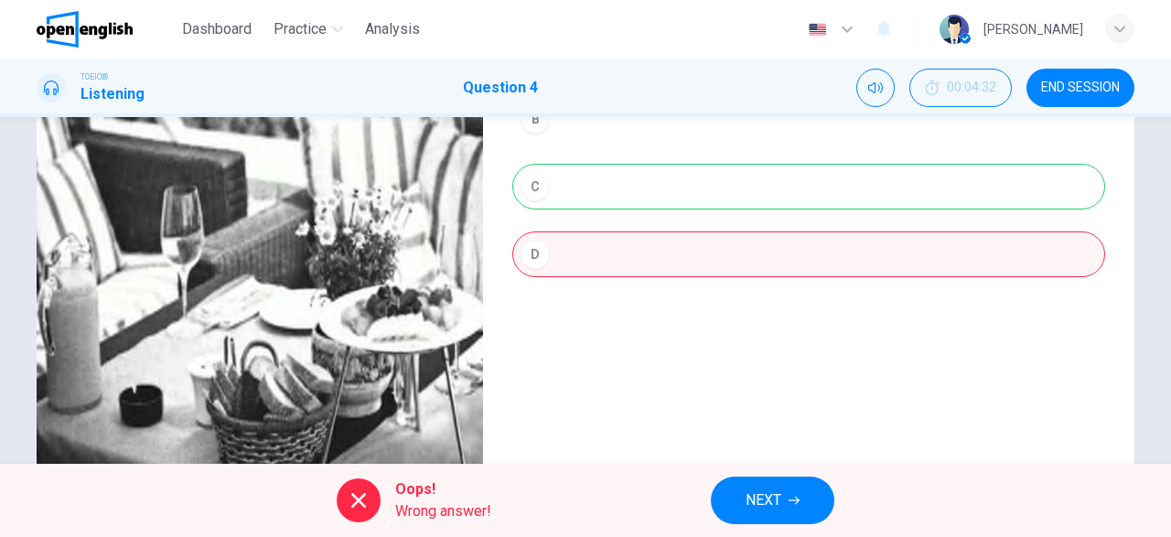
scroll to position [44, 0]
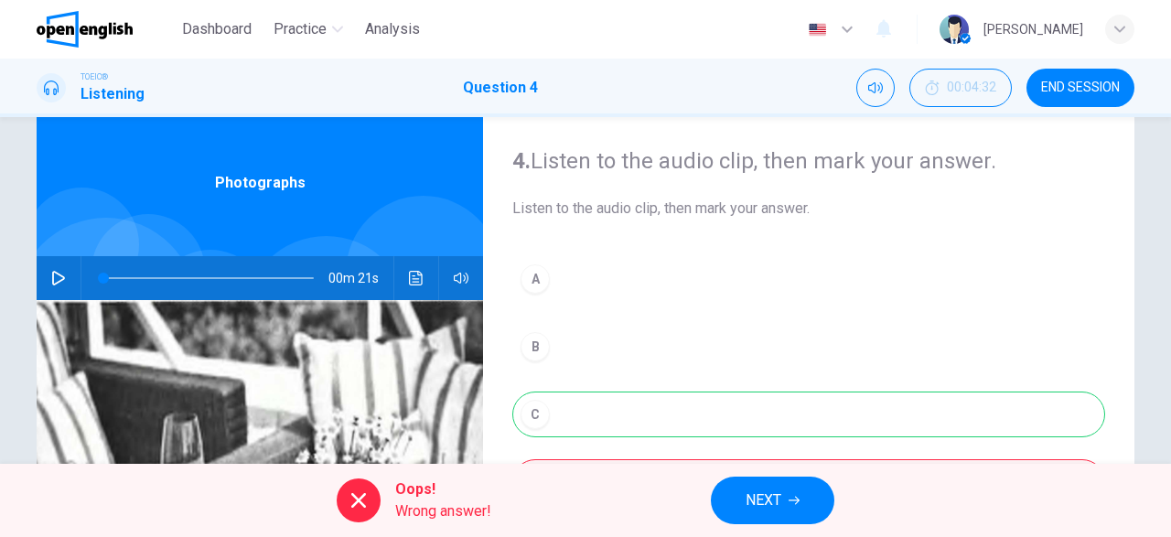
click at [803, 498] on button "NEXT" at bounding box center [773, 501] width 124 height 48
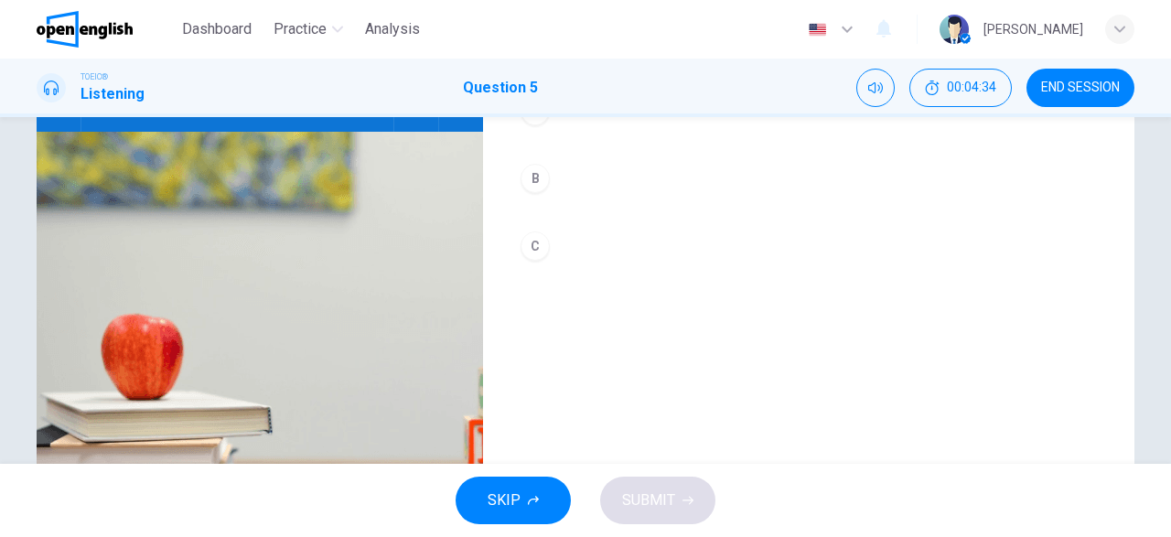
scroll to position [0, 0]
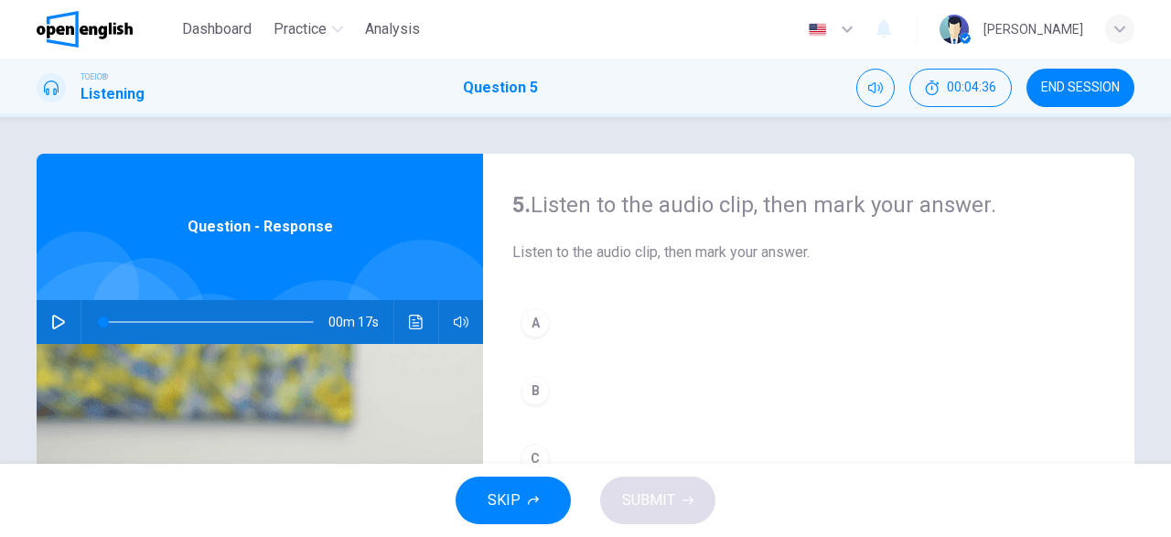
click at [51, 321] on icon "button" at bounding box center [58, 322] width 15 height 15
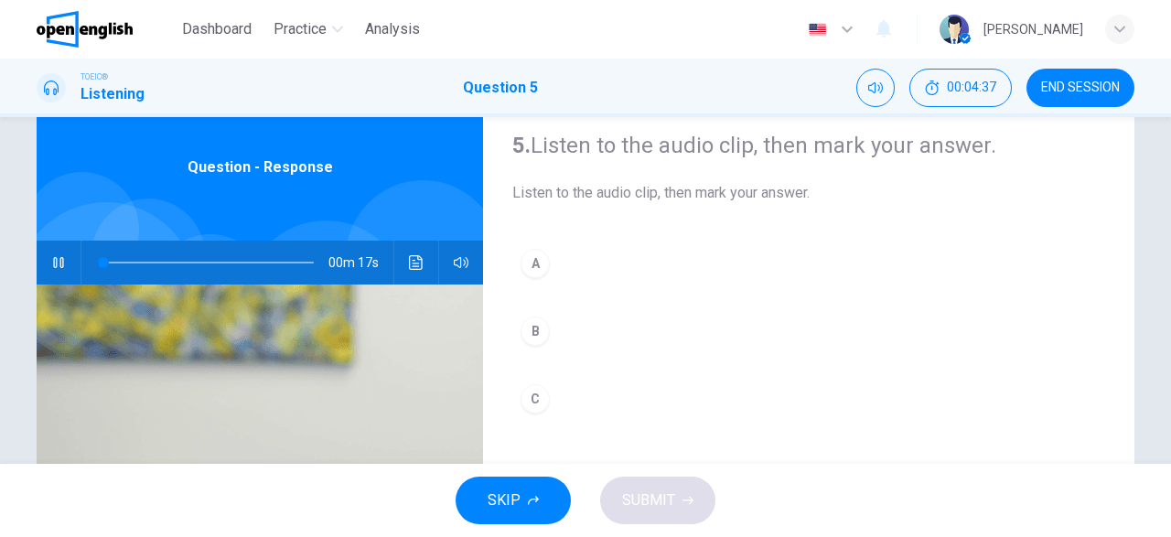
scroll to position [106, 0]
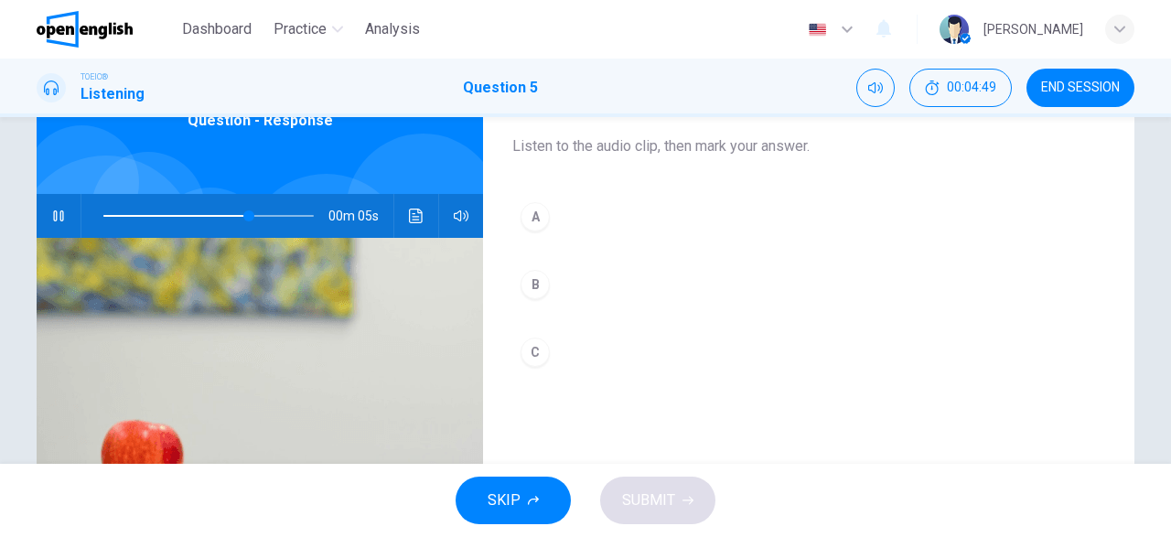
click at [546, 292] on div "B" at bounding box center [535, 284] width 29 height 29
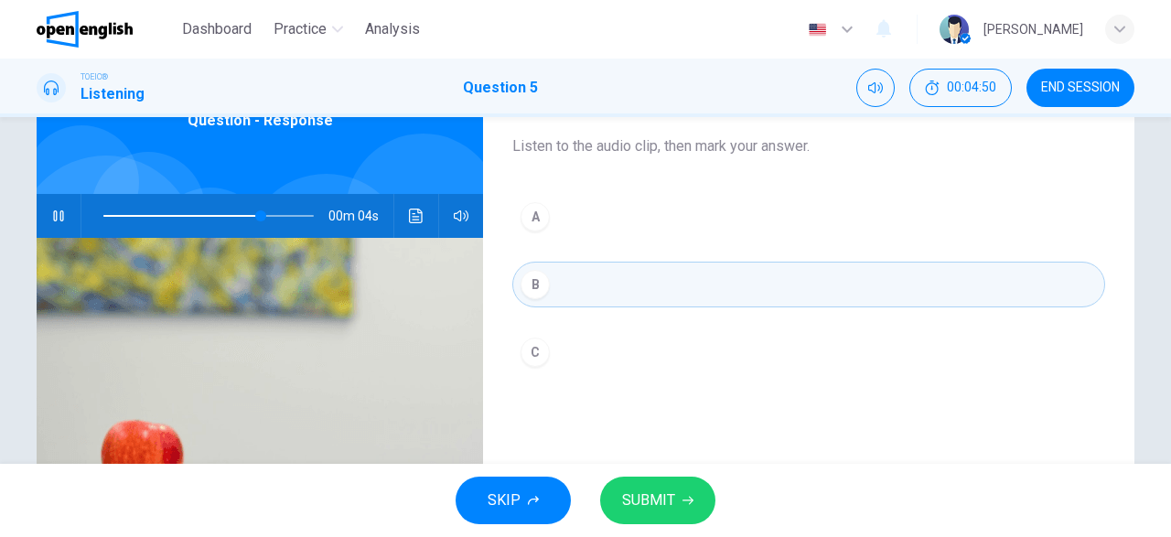
click at [669, 497] on span "SUBMIT" at bounding box center [648, 501] width 53 height 26
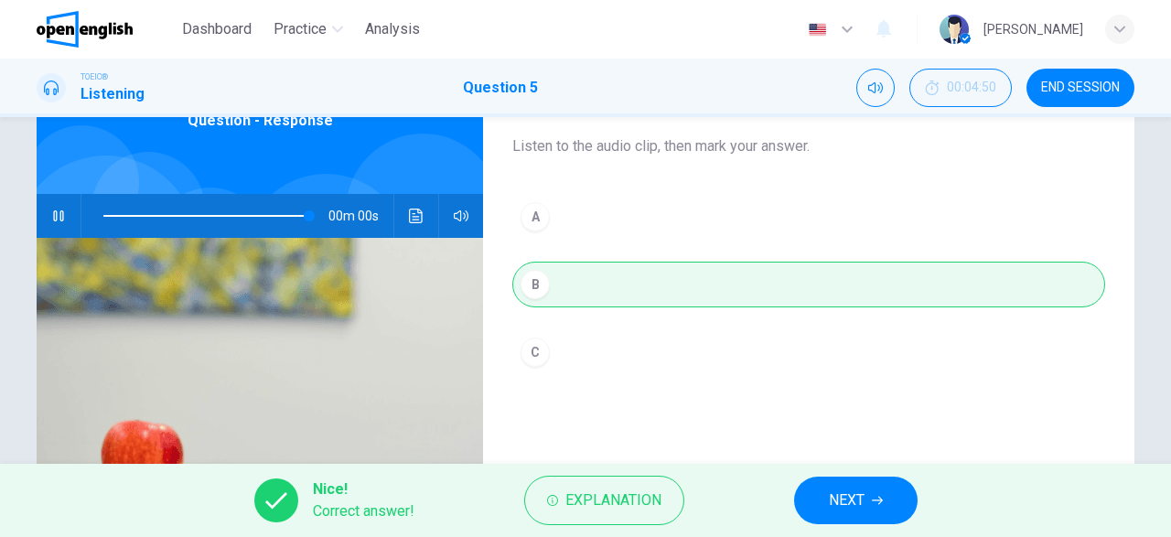
type input "*"
click at [867, 504] on button "NEXT" at bounding box center [856, 501] width 124 height 48
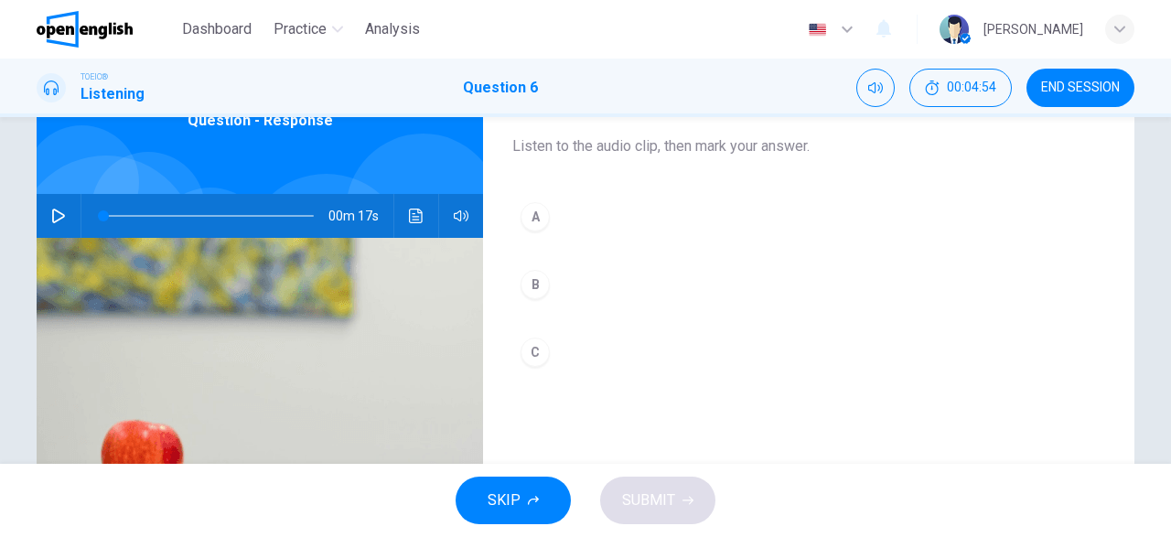
click at [58, 216] on icon "button" at bounding box center [58, 216] width 15 height 15
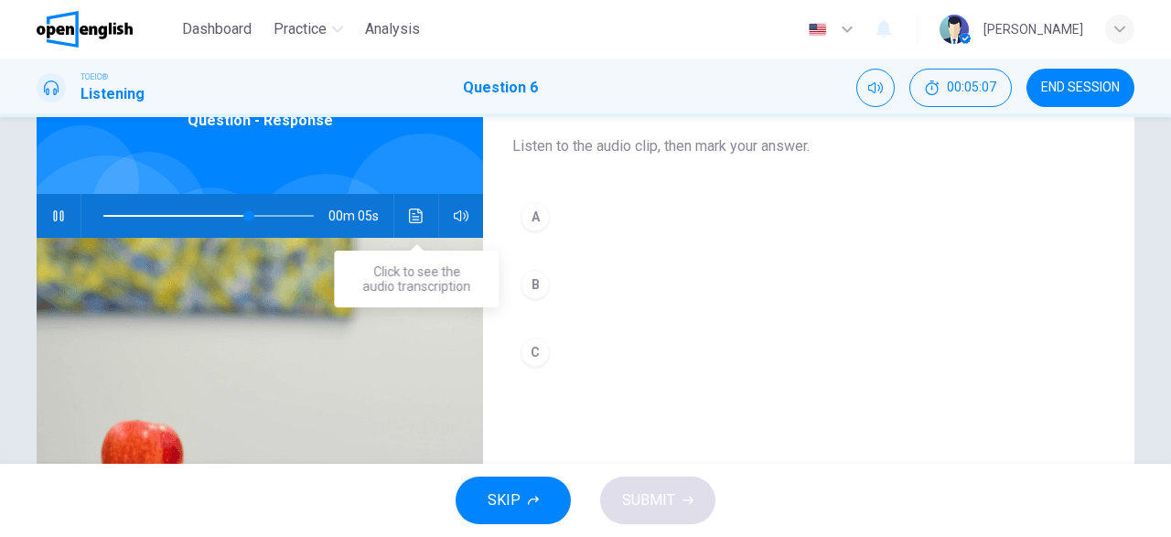
click at [418, 214] on icon "Click to see the audio transcription" at bounding box center [416, 216] width 15 height 15
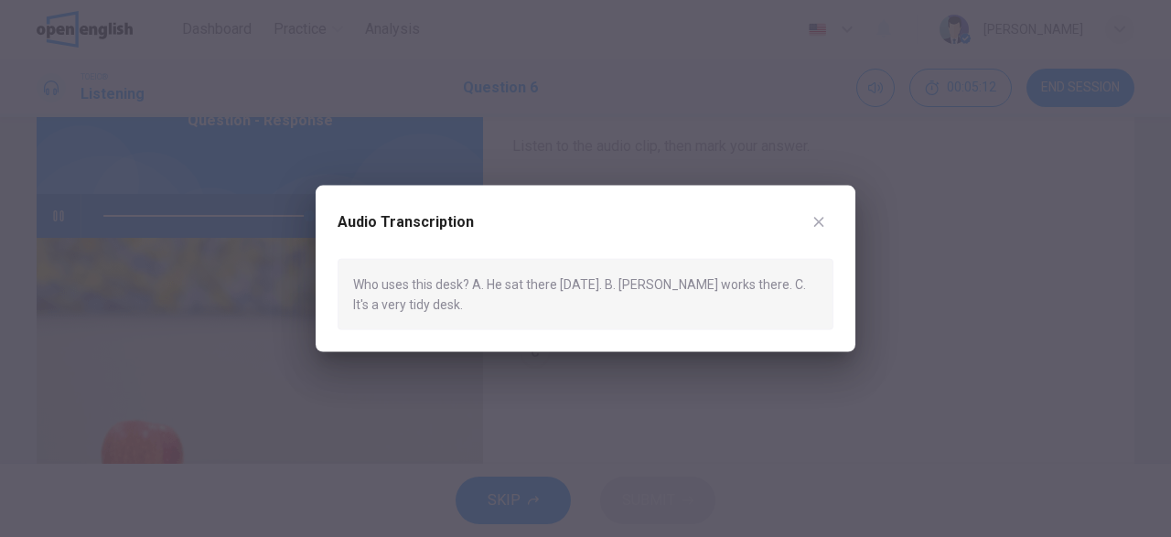
type input "*"
click at [818, 223] on icon "button" at bounding box center [819, 222] width 10 height 10
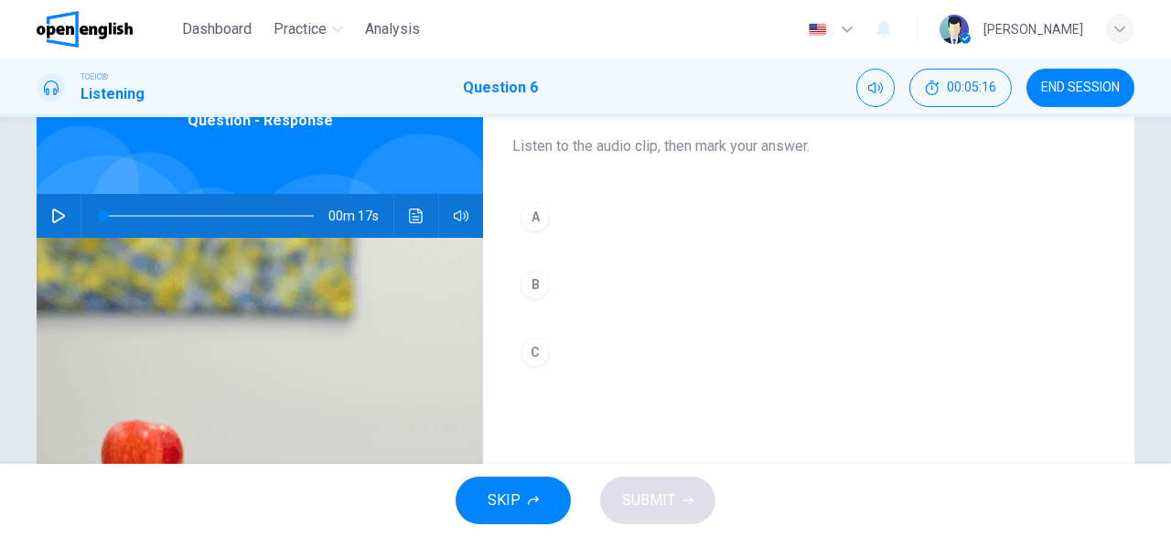
click at [528, 292] on div "B" at bounding box center [535, 284] width 29 height 29
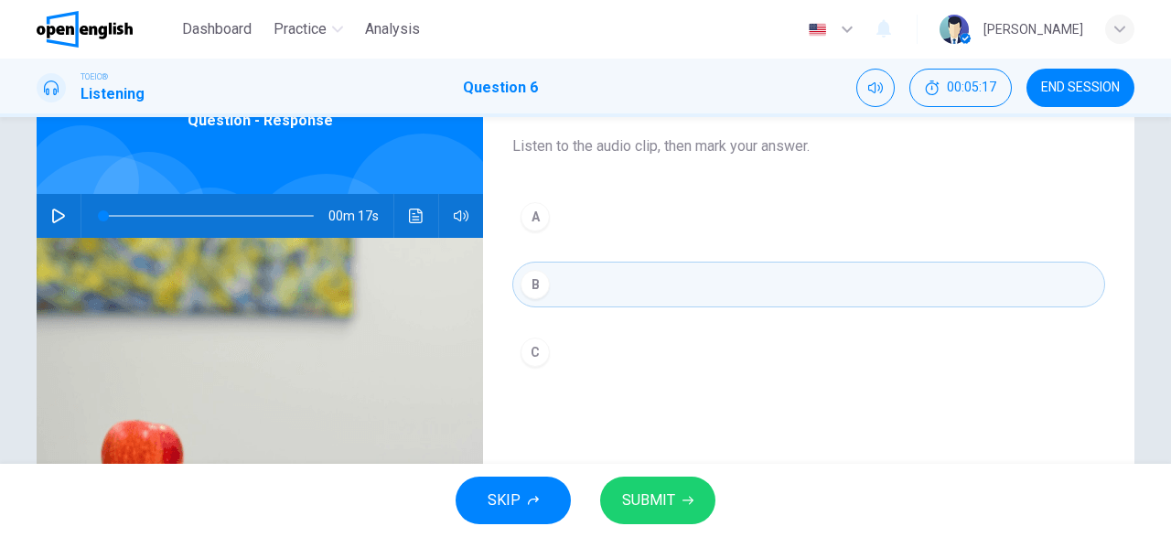
click at [628, 501] on span "SUBMIT" at bounding box center [648, 501] width 53 height 26
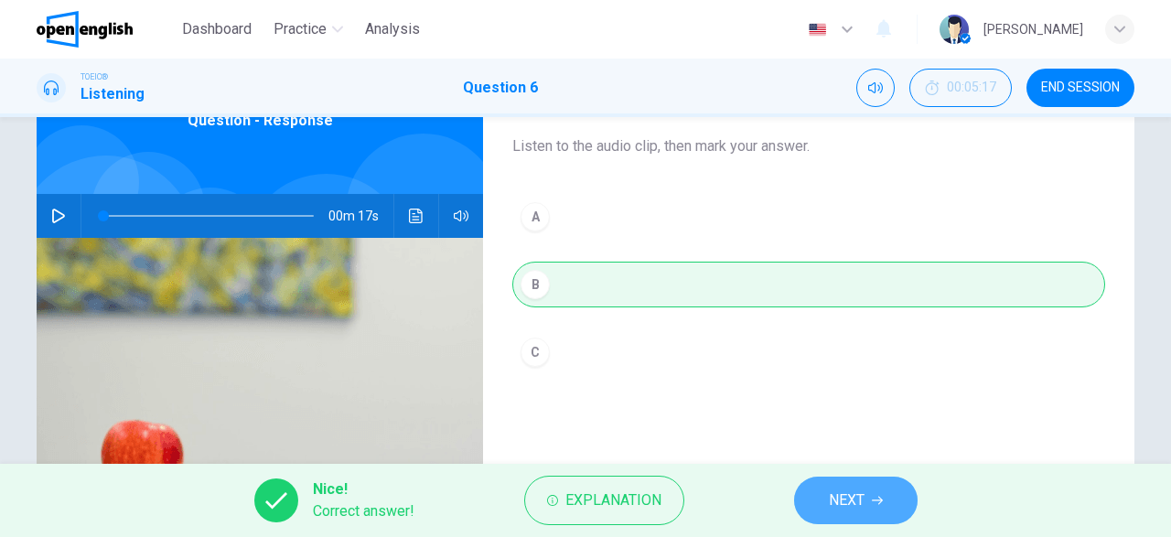
click at [857, 495] on span "NEXT" at bounding box center [847, 501] width 36 height 26
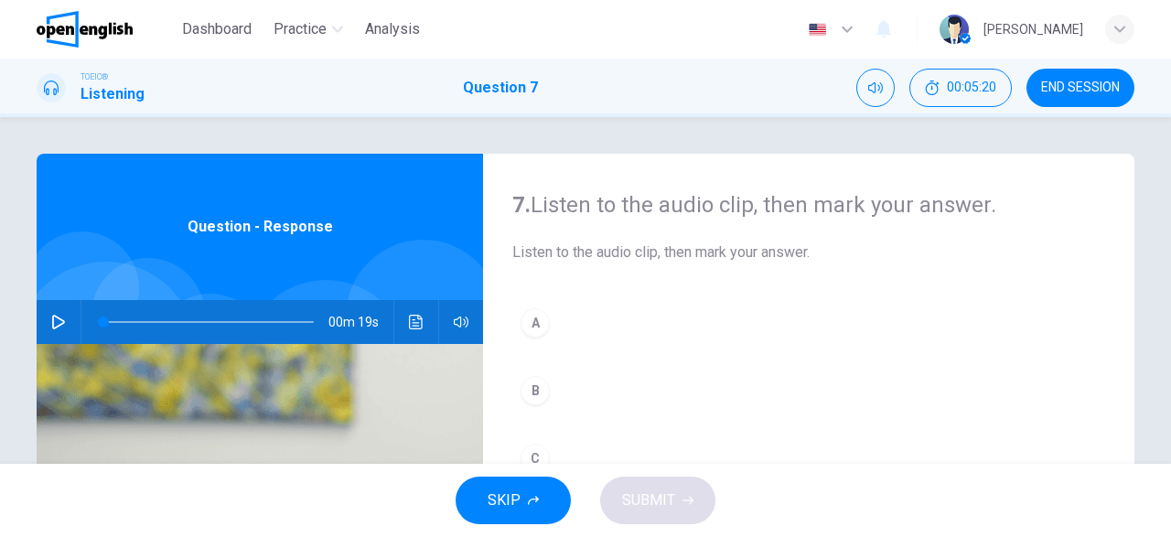
click at [58, 319] on icon "button" at bounding box center [58, 322] width 15 height 15
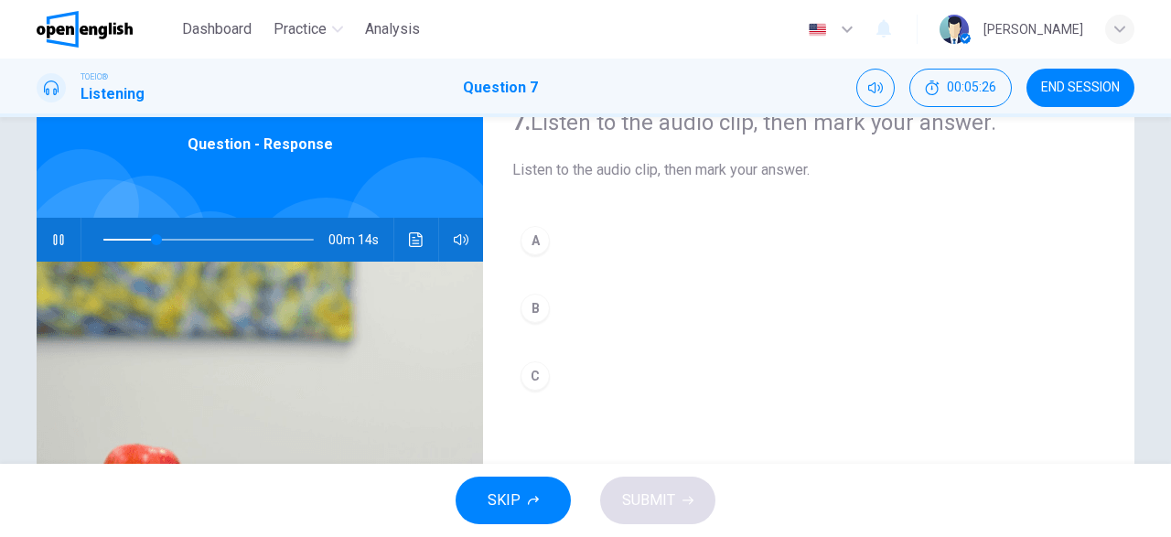
scroll to position [106, 0]
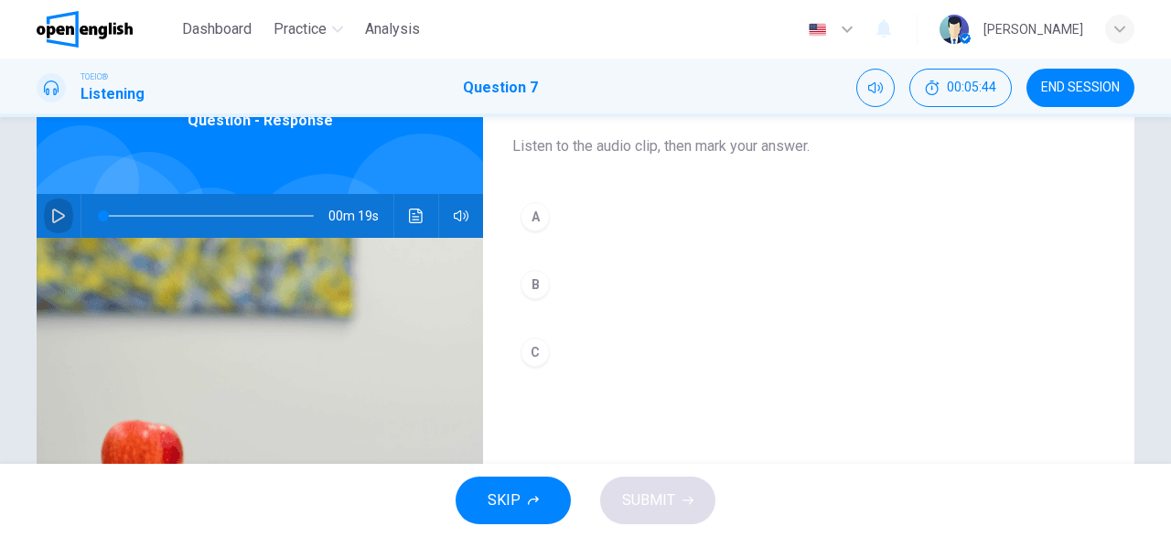
click at [57, 217] on icon "button" at bounding box center [58, 216] width 15 height 15
type input "*"
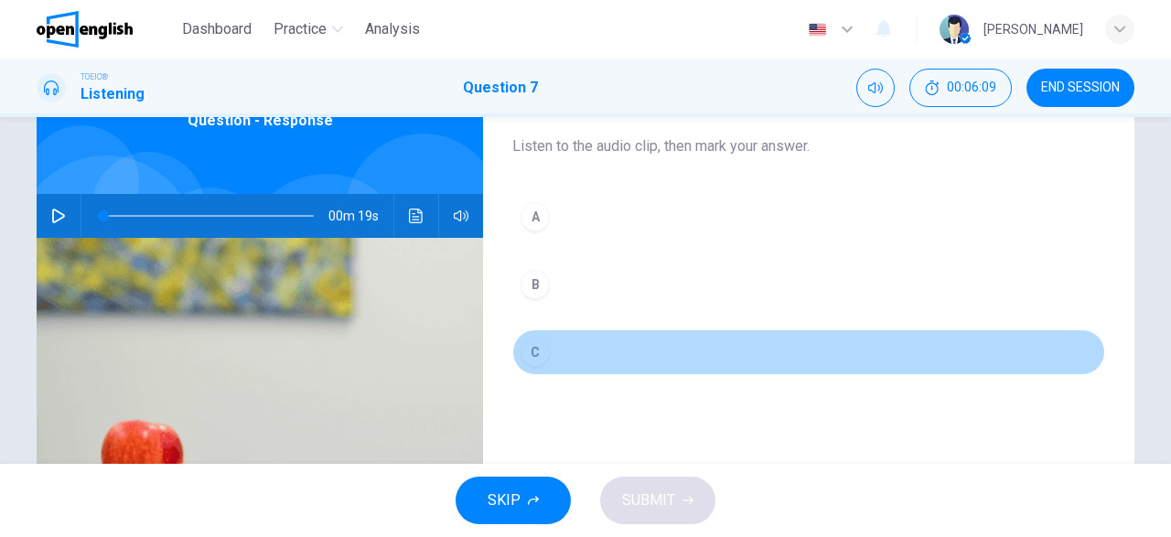
click at [543, 357] on div "C" at bounding box center [535, 352] width 29 height 29
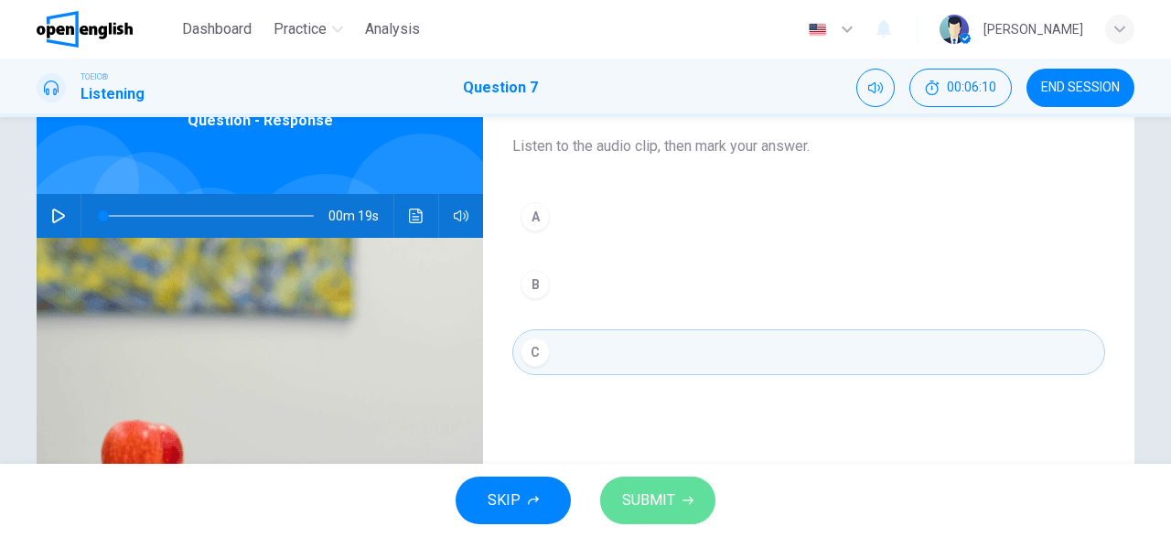
click at [667, 504] on span "SUBMIT" at bounding box center [648, 501] width 53 height 26
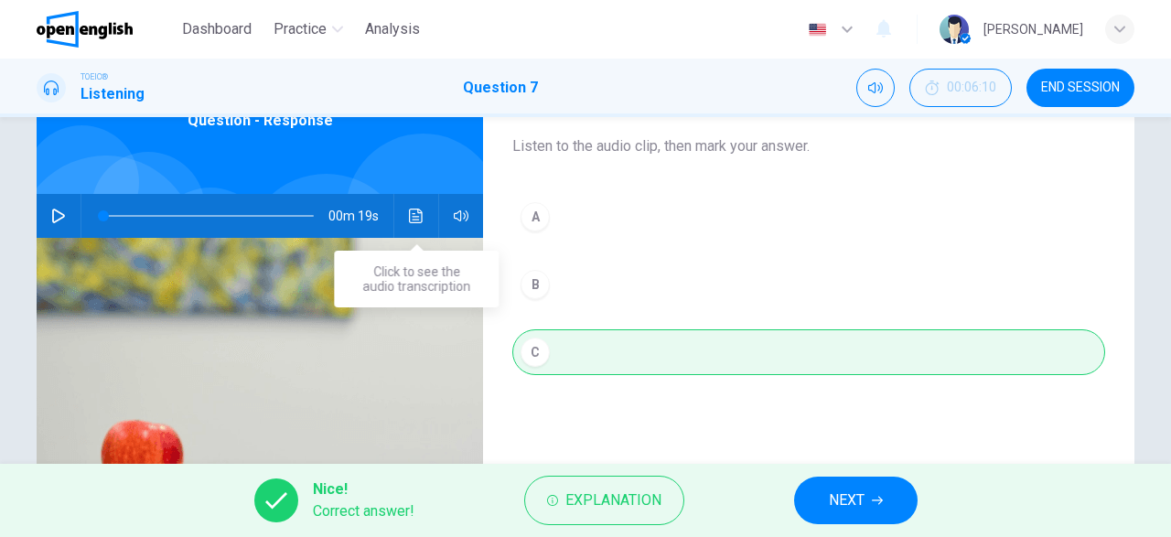
click at [422, 211] on icon "Click to see the audio transcription" at bounding box center [416, 216] width 14 height 15
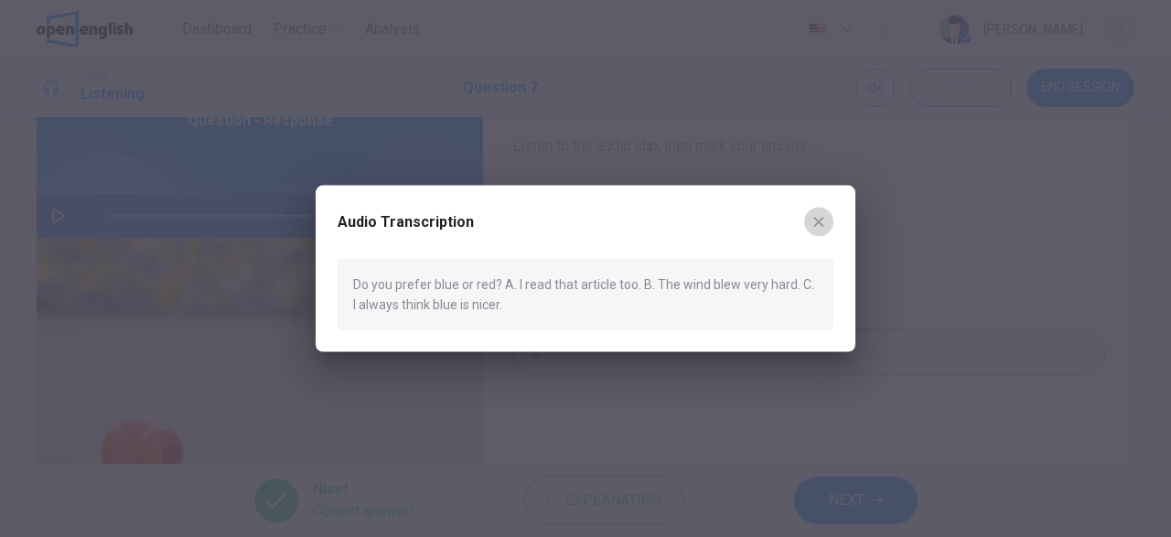
click at [822, 225] on icon "button" at bounding box center [819, 222] width 10 height 10
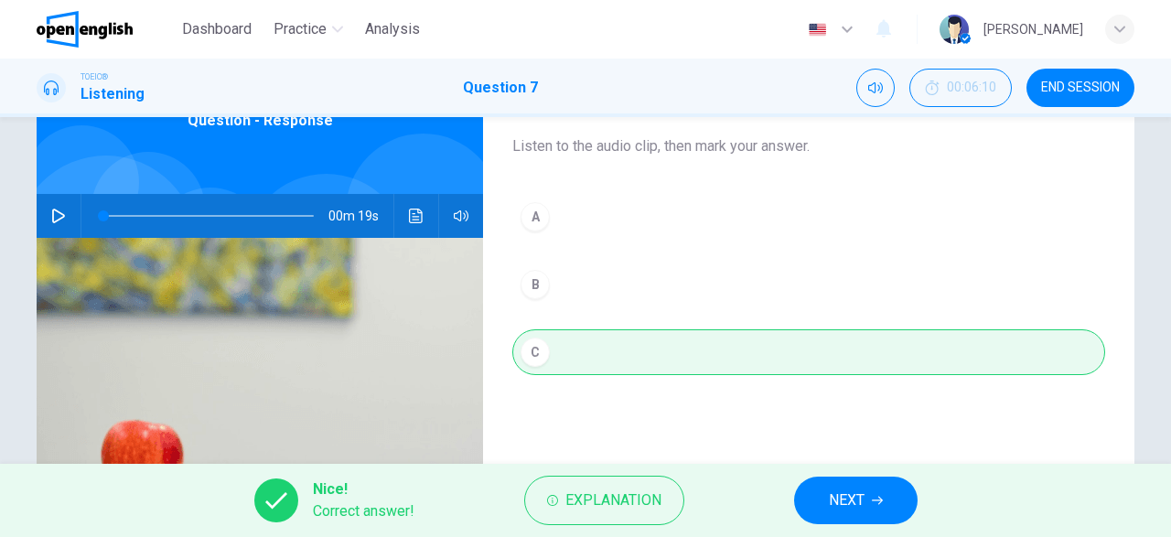
click at [846, 511] on span "NEXT" at bounding box center [847, 501] width 36 height 26
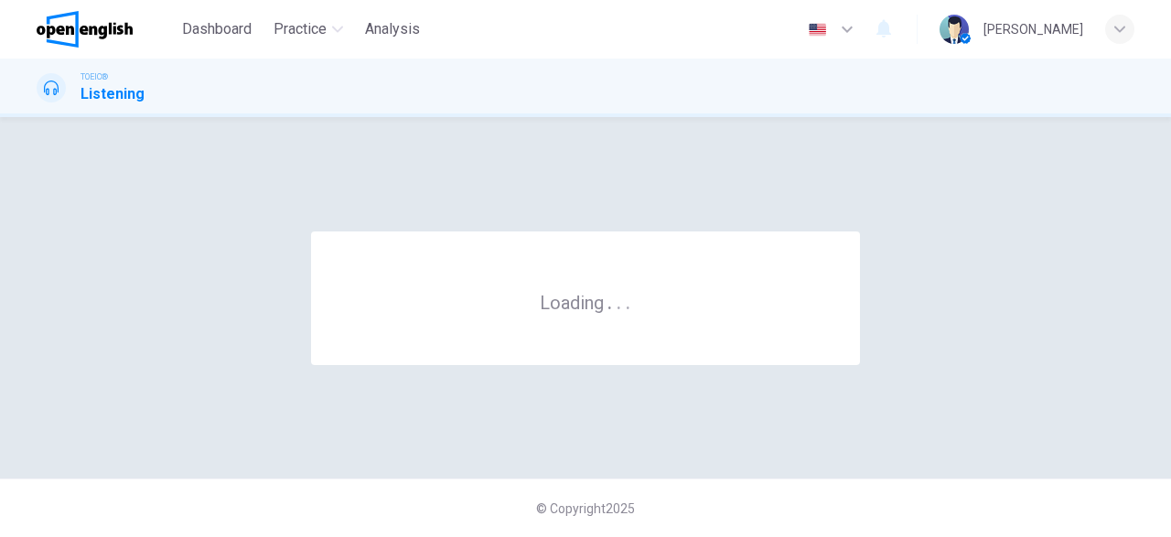
scroll to position [0, 0]
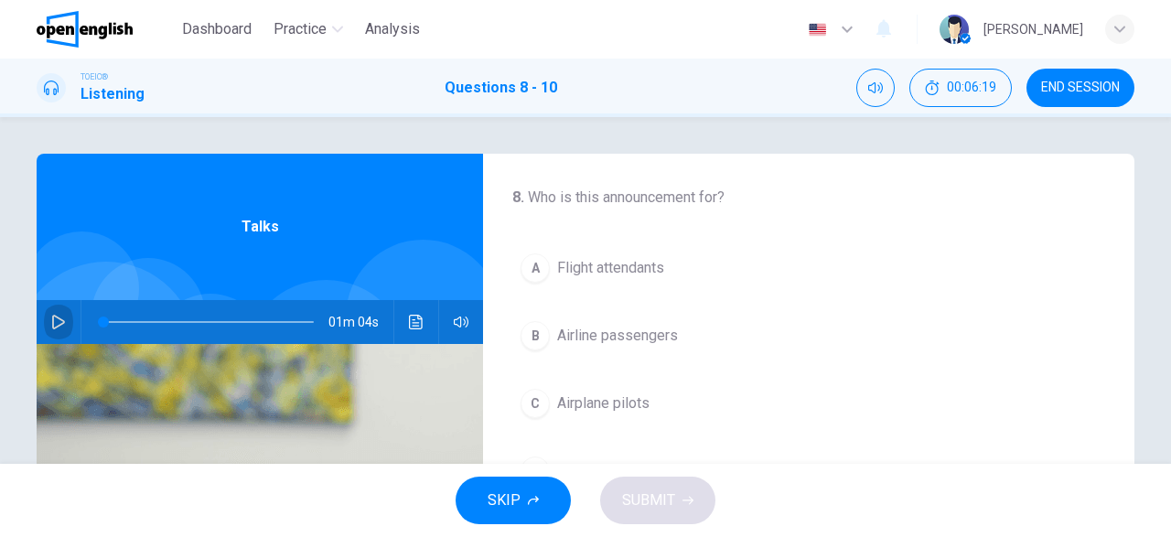
click at [59, 321] on icon "button" at bounding box center [58, 322] width 15 height 15
drag, startPoint x: 127, startPoint y: 320, endPoint x: 103, endPoint y: 325, distance: 24.2
click at [103, 325] on span at bounding box center [105, 322] width 11 height 11
drag, startPoint x: 120, startPoint y: 321, endPoint x: 99, endPoint y: 323, distance: 21.1
click at [100, 323] on span at bounding box center [105, 322] width 11 height 11
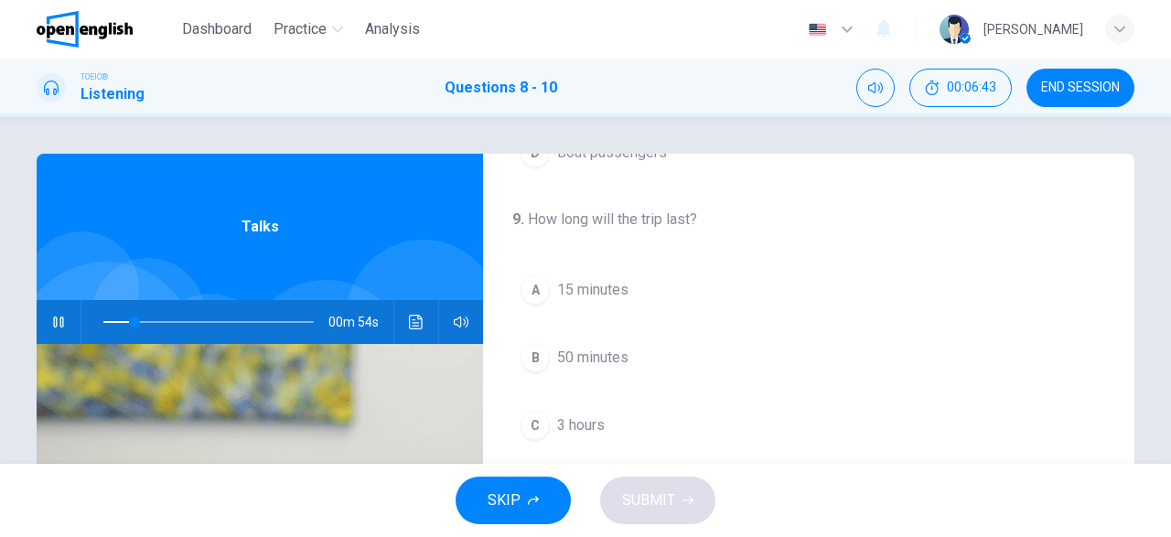
scroll to position [411, 0]
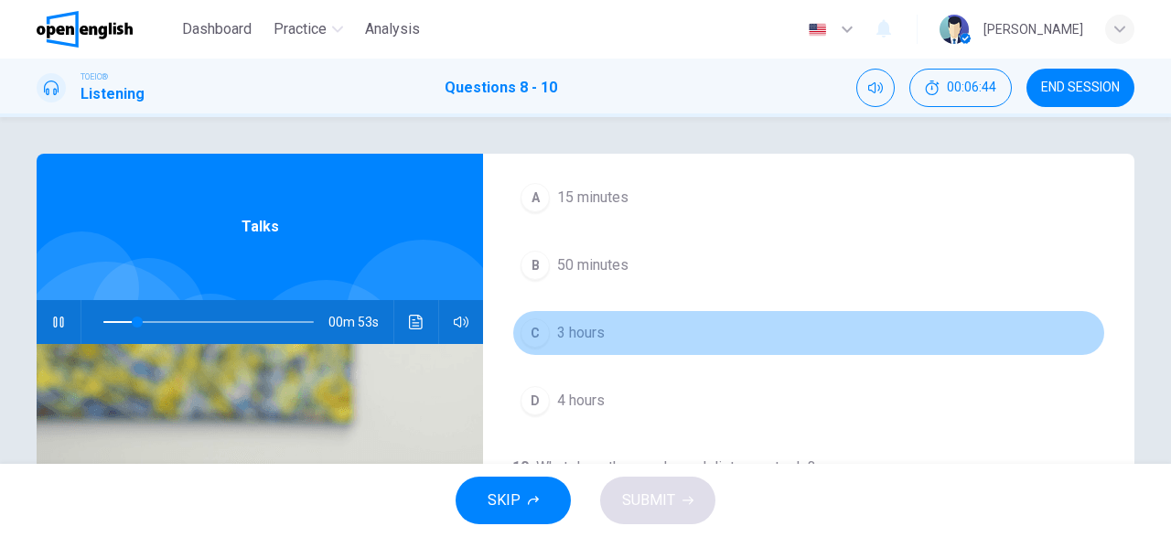
click at [546, 326] on div "C" at bounding box center [535, 332] width 29 height 29
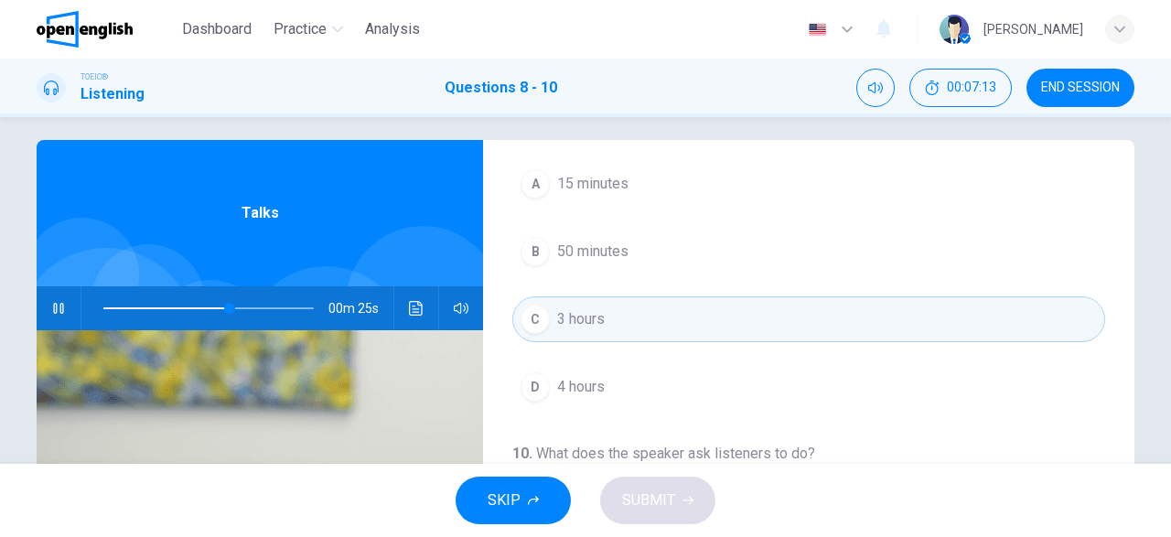
scroll to position [0, 0]
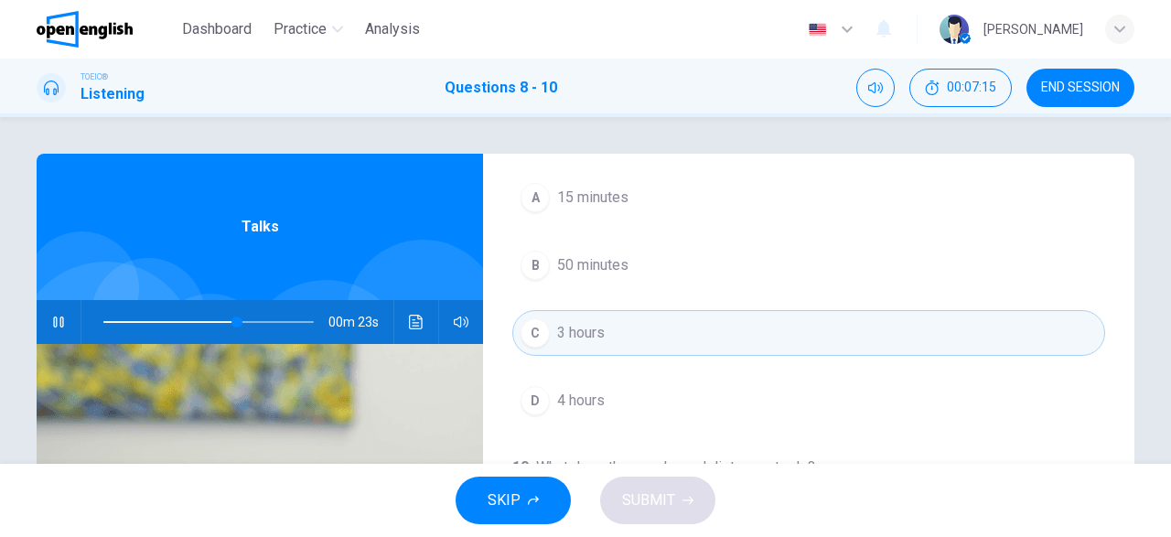
click at [105, 320] on span at bounding box center [208, 322] width 210 height 26
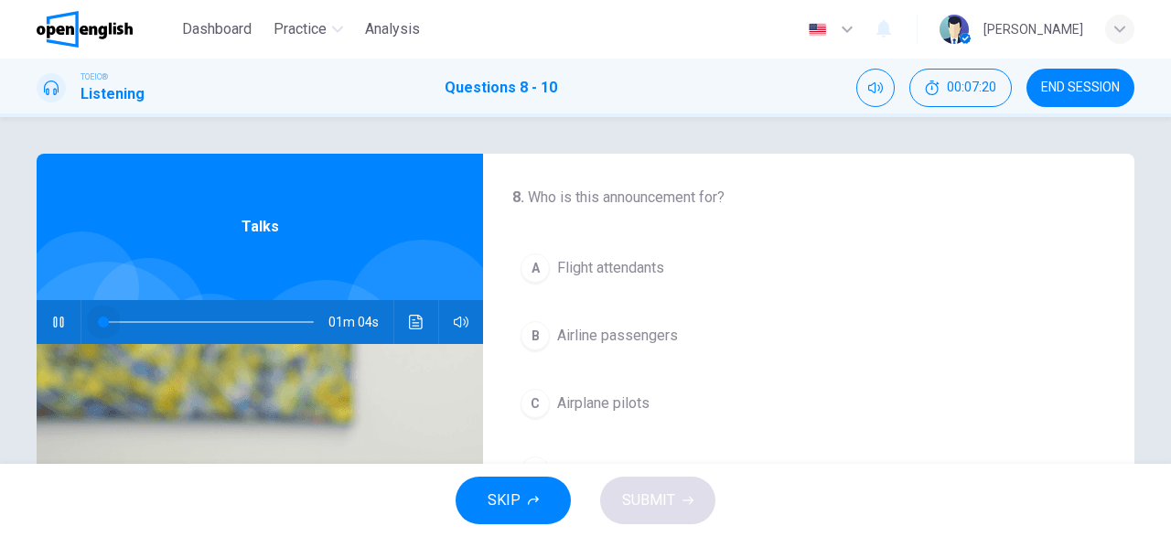
drag, startPoint x: 115, startPoint y: 318, endPoint x: 100, endPoint y: 321, distance: 16.0
click at [102, 321] on span at bounding box center [103, 322] width 11 height 11
click at [541, 268] on div "A" at bounding box center [535, 267] width 29 height 29
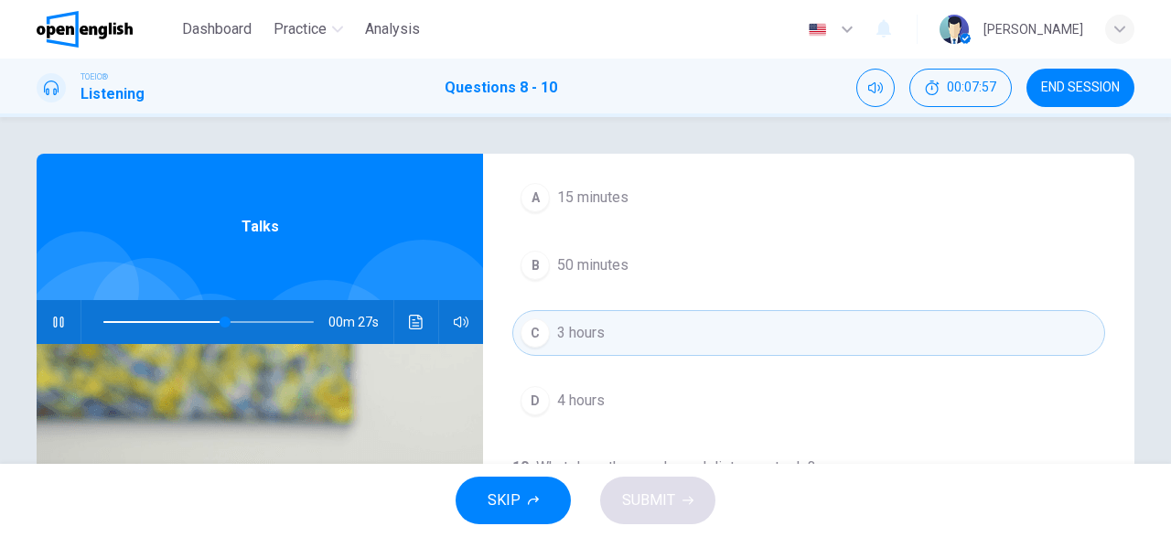
scroll to position [106, 0]
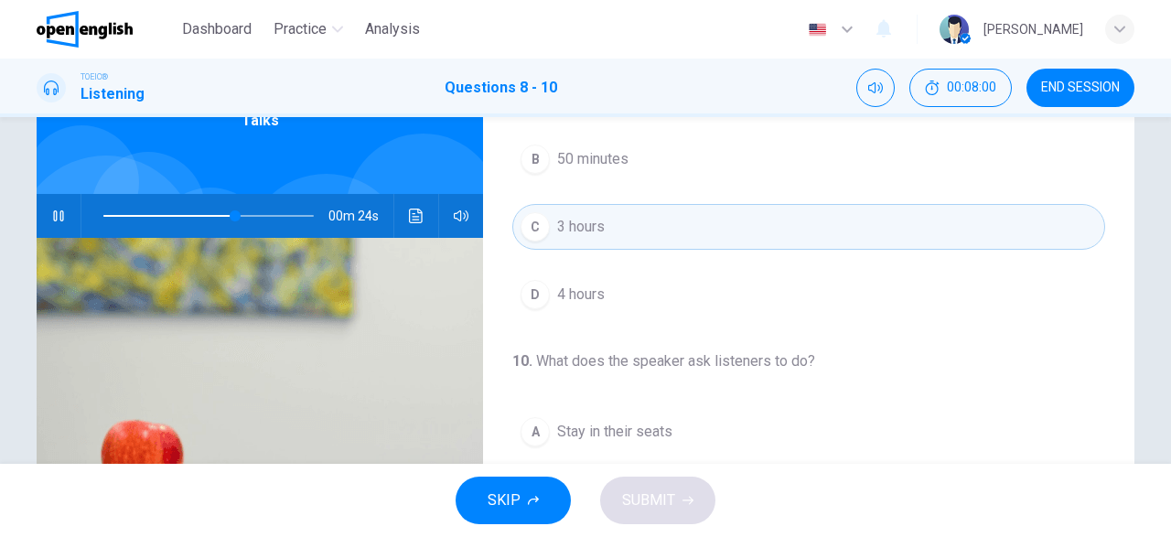
click at [103, 216] on span at bounding box center [208, 216] width 210 height 26
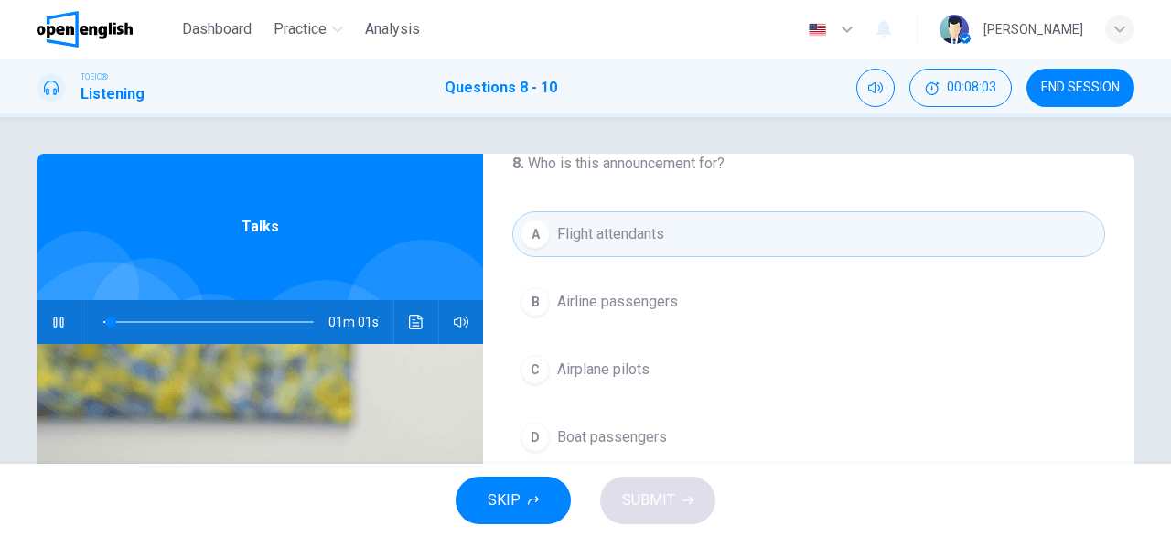
scroll to position [0, 0]
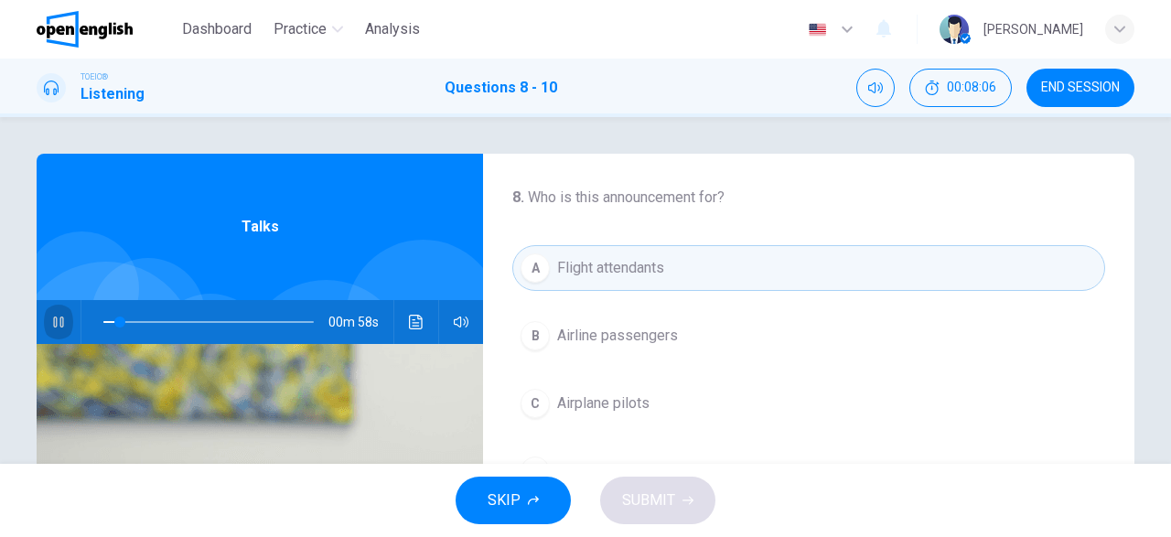
click at [66, 325] on button "button" at bounding box center [58, 322] width 29 height 44
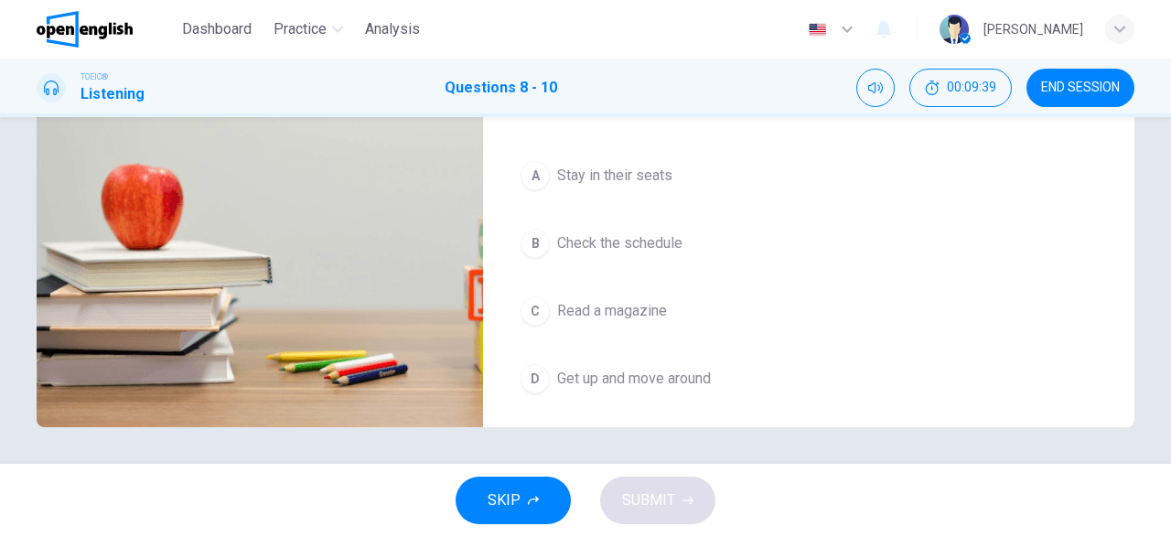
scroll to position [305, 0]
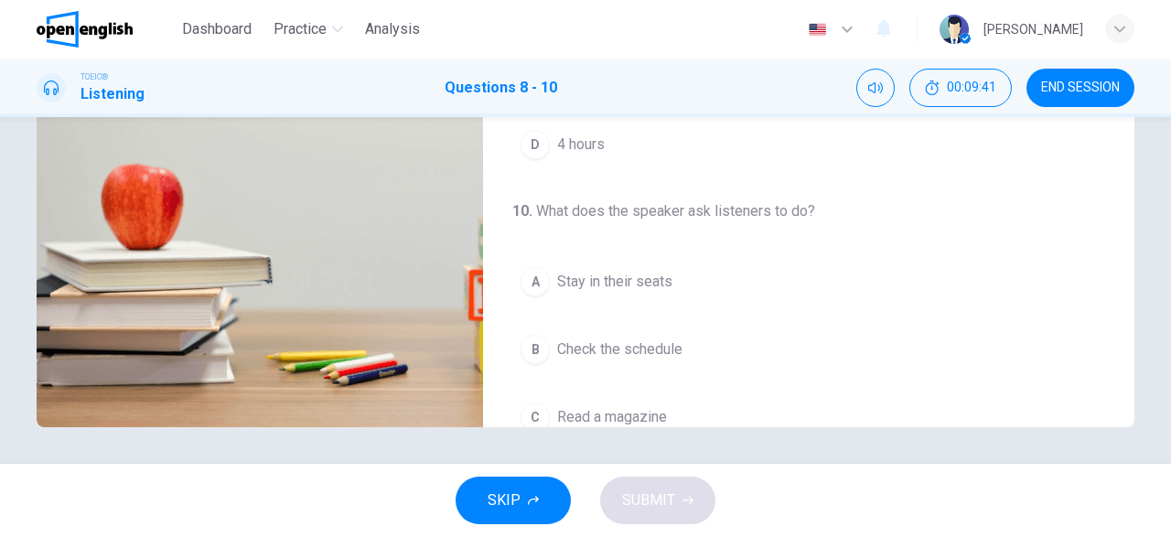
click at [538, 281] on div "A" at bounding box center [535, 281] width 29 height 29
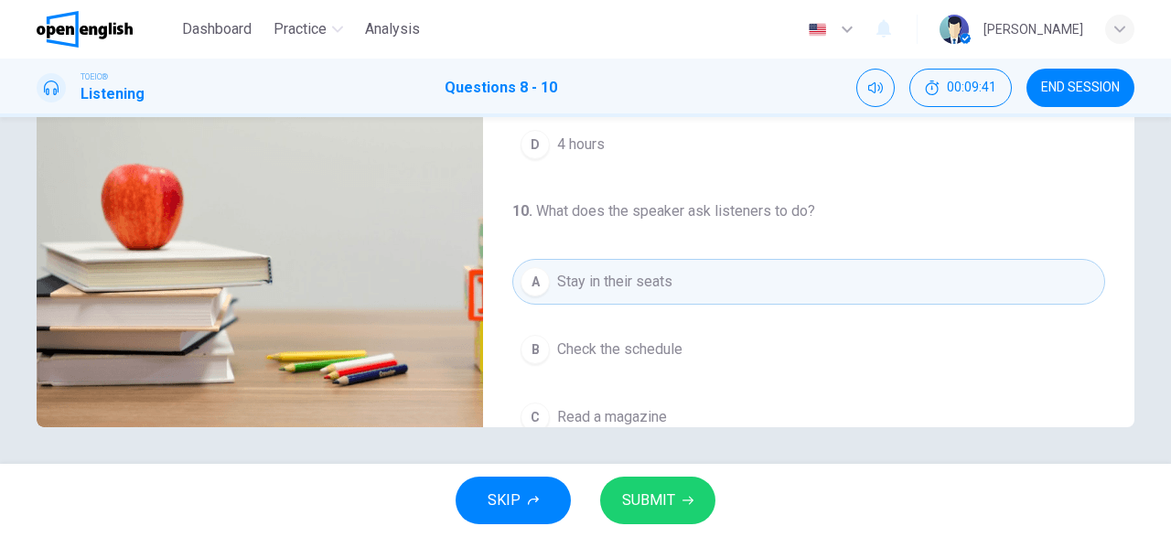
scroll to position [411, 0]
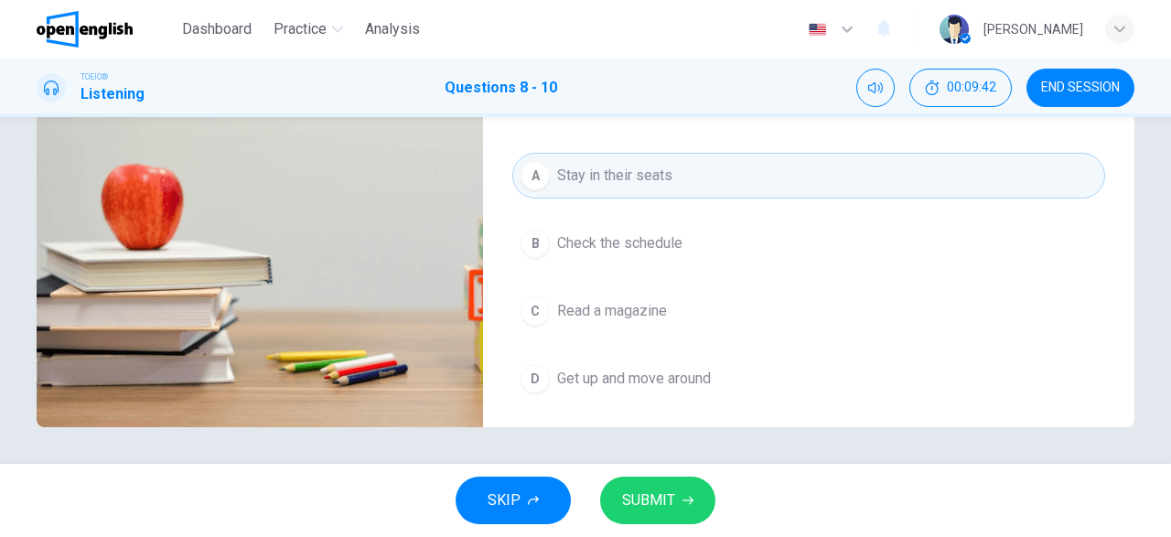
click at [664, 497] on span "SUBMIT" at bounding box center [648, 501] width 53 height 26
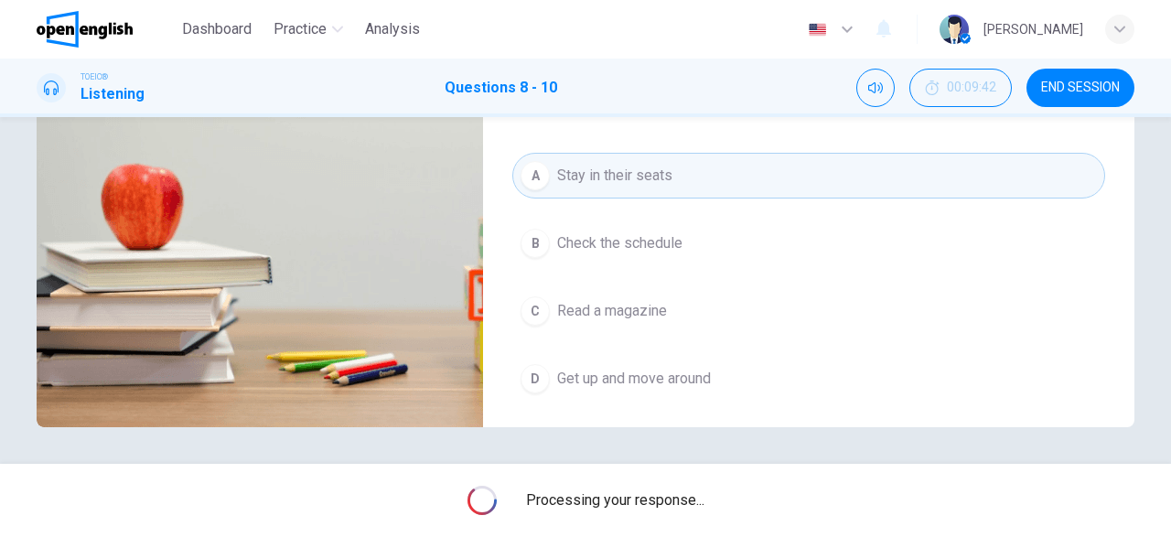
type input "*"
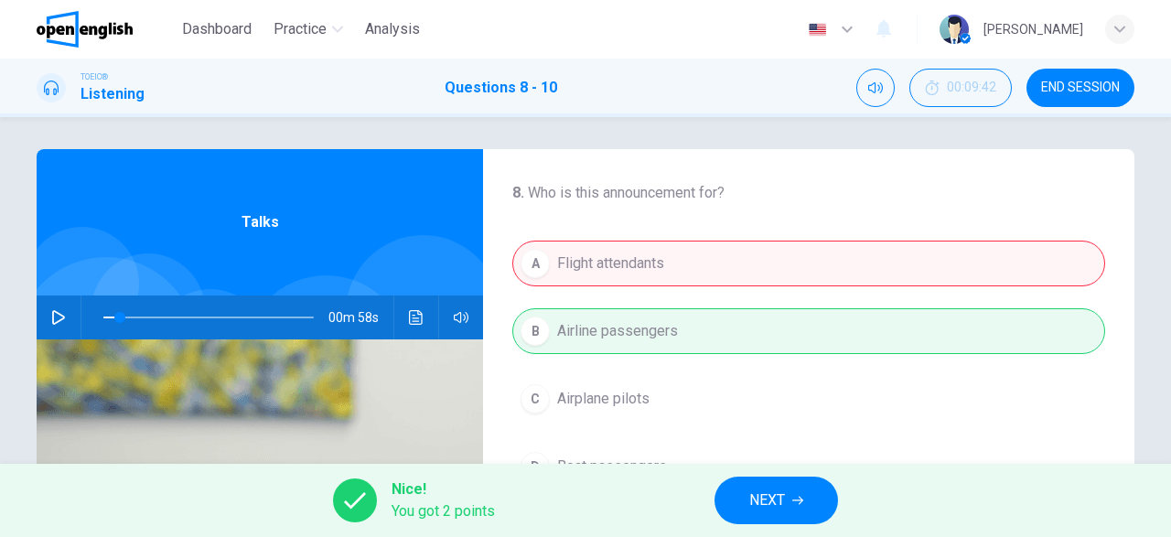
scroll to position [0, 0]
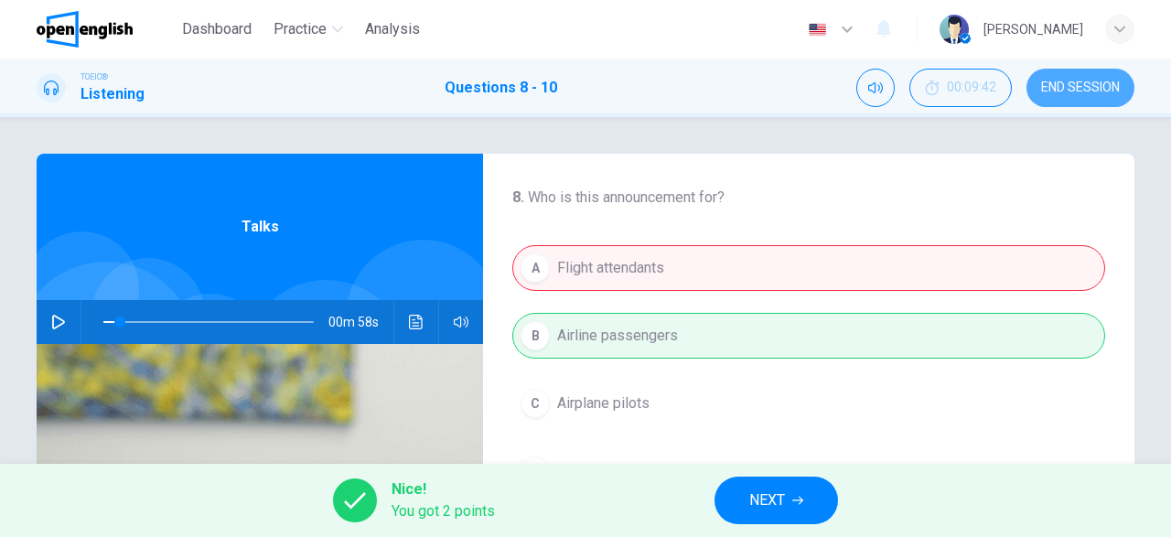
click at [1088, 96] on button "END SESSION" at bounding box center [1081, 88] width 108 height 38
